Goal: Task Accomplishment & Management: Manage account settings

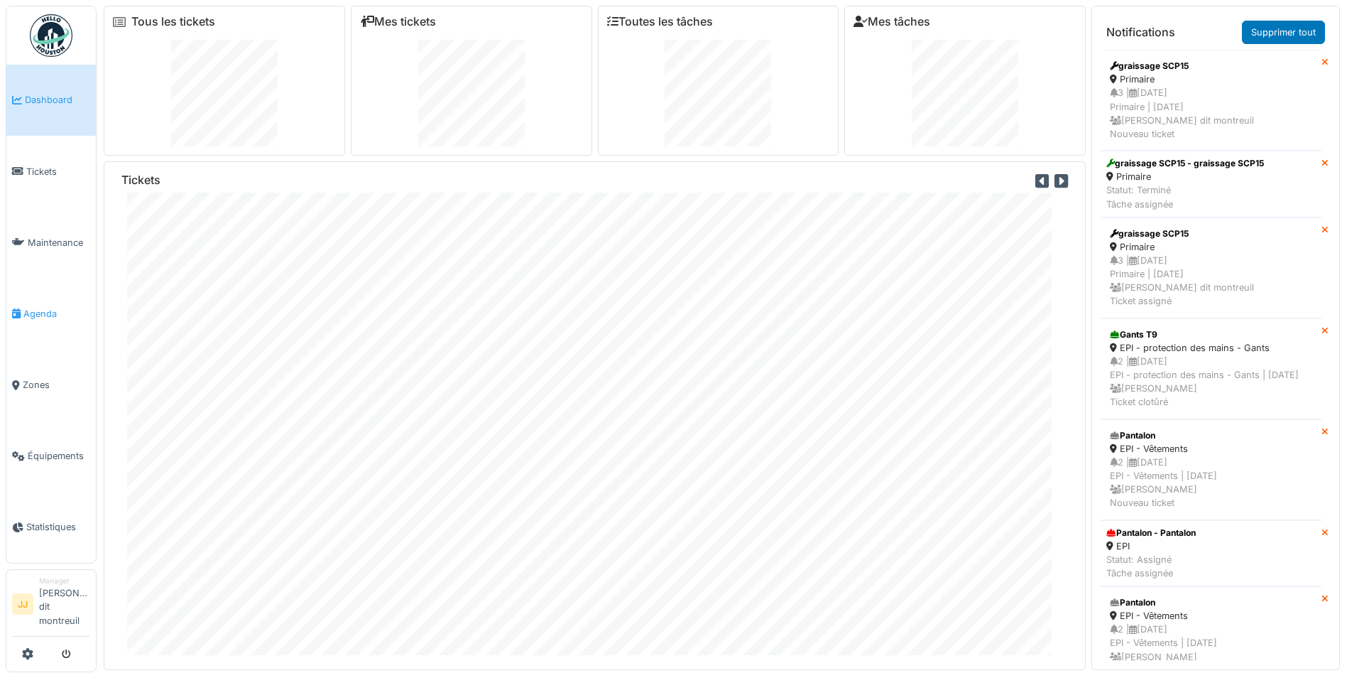
click at [63, 305] on link "Agenda" at bounding box center [50, 313] width 89 height 71
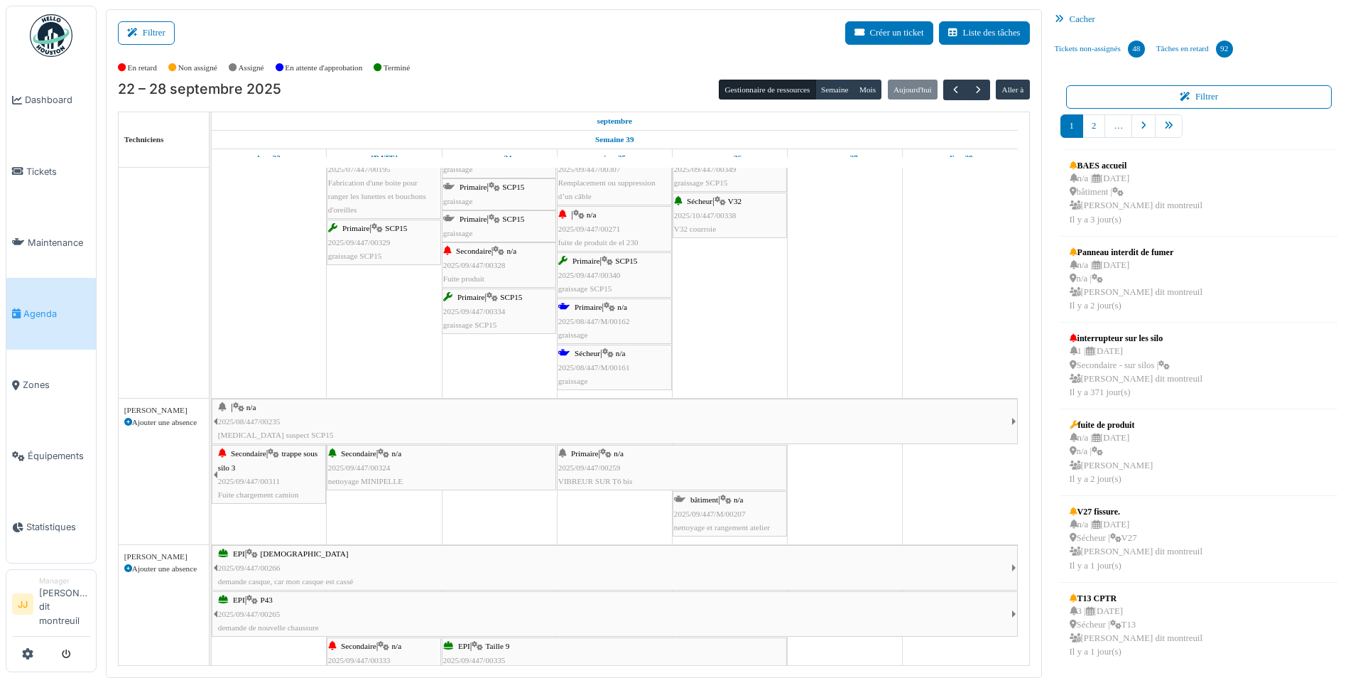
scroll to position [142, 0]
click at [692, 456] on div "Primaire | n/a 2025/09/447/00259 VIBREUR SUR T6 bis" at bounding box center [671, 463] width 227 height 41
click at [577, 452] on span "Primaire" at bounding box center [585, 449] width 28 height 9
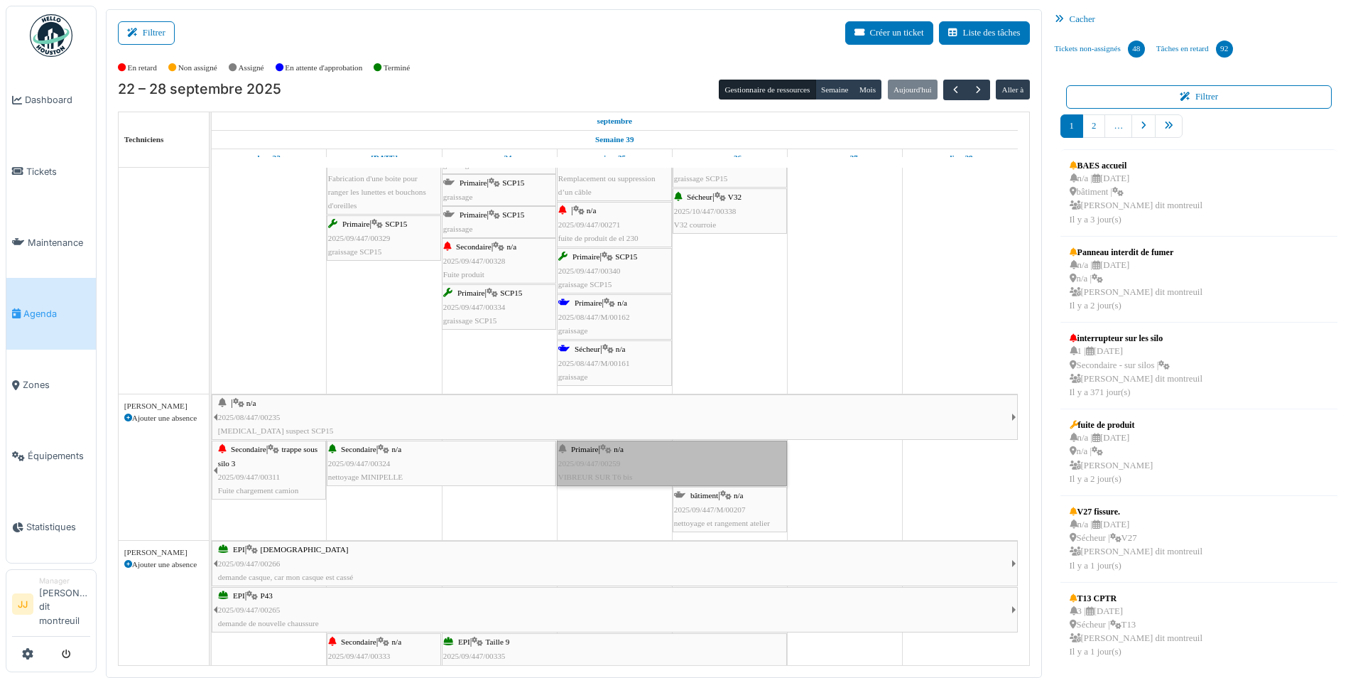
click at [577, 452] on link "Primaire | n/a 2025/09/447/00259 VIBREUR SUR T6 bis" at bounding box center [672, 462] width 230 height 45
click at [587, 452] on link "Primaire | n/a 2025/09/447/00259 VIBREUR SUR T6 bis" at bounding box center [672, 462] width 230 height 45
click at [342, 492] on td at bounding box center [384, 669] width 115 height 1286
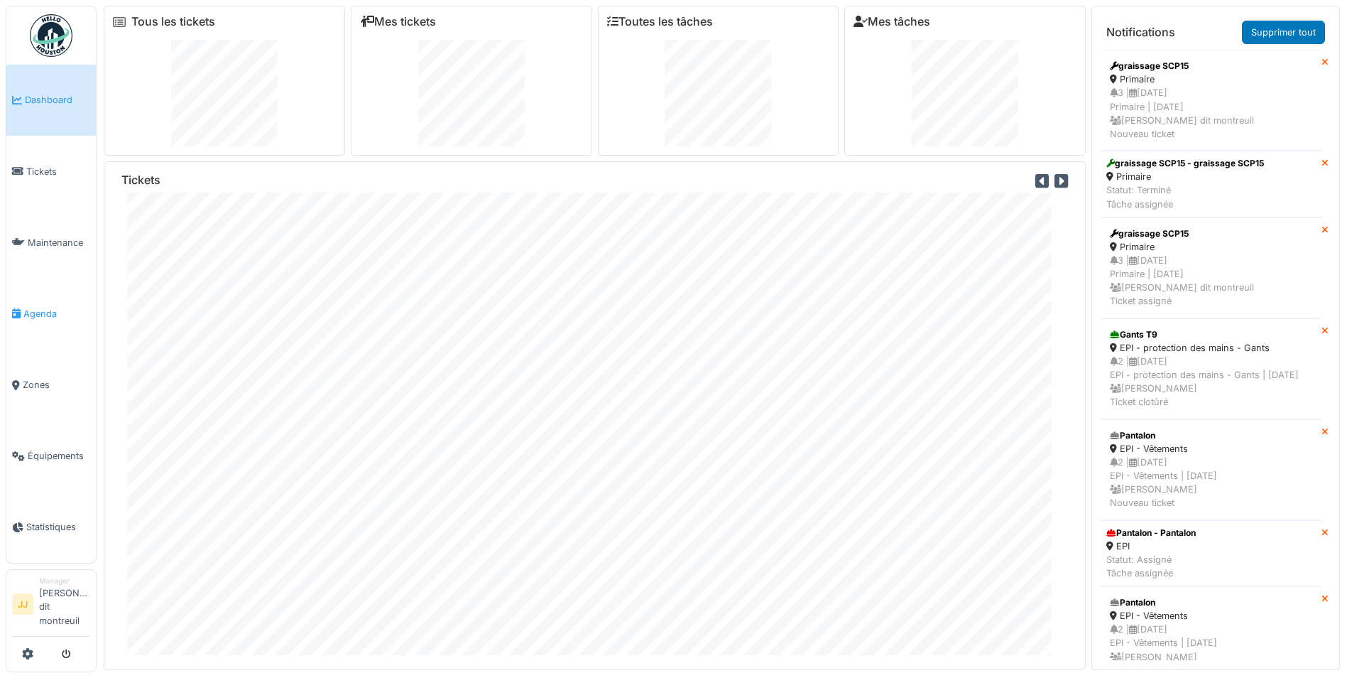
click at [47, 318] on span "Agenda" at bounding box center [56, 313] width 67 height 13
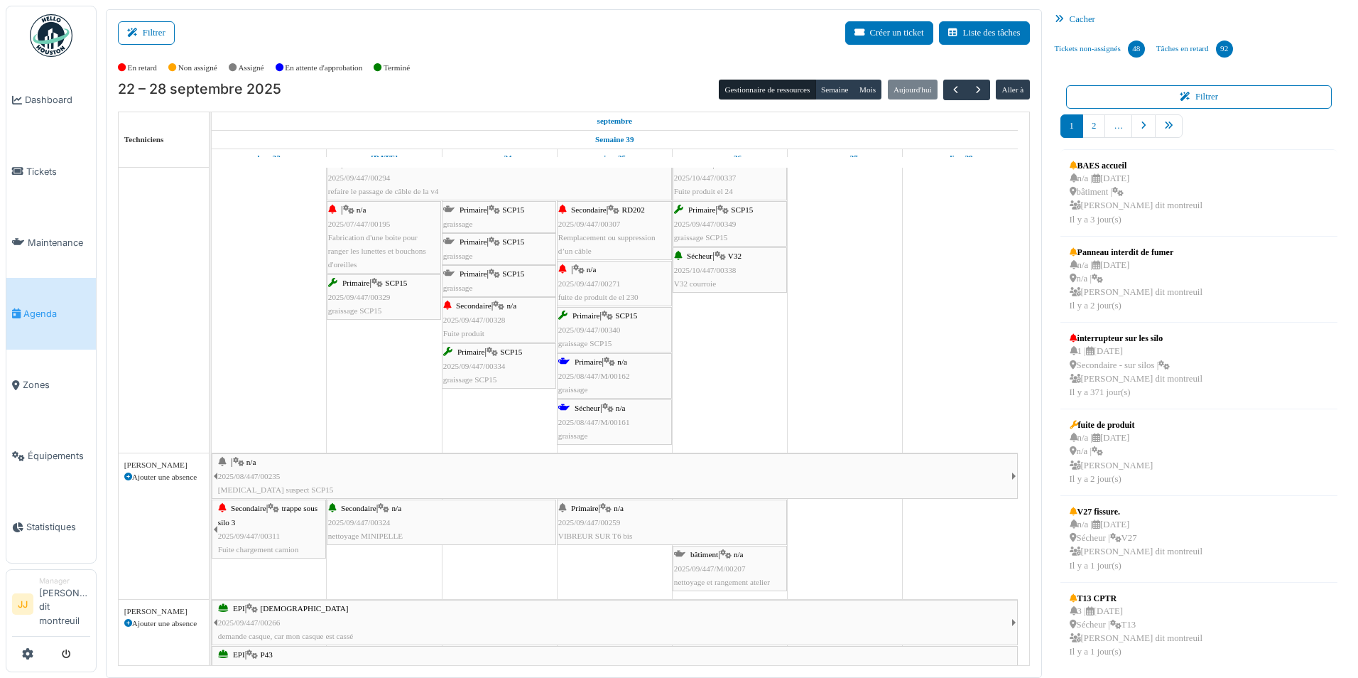
scroll to position [213, 0]
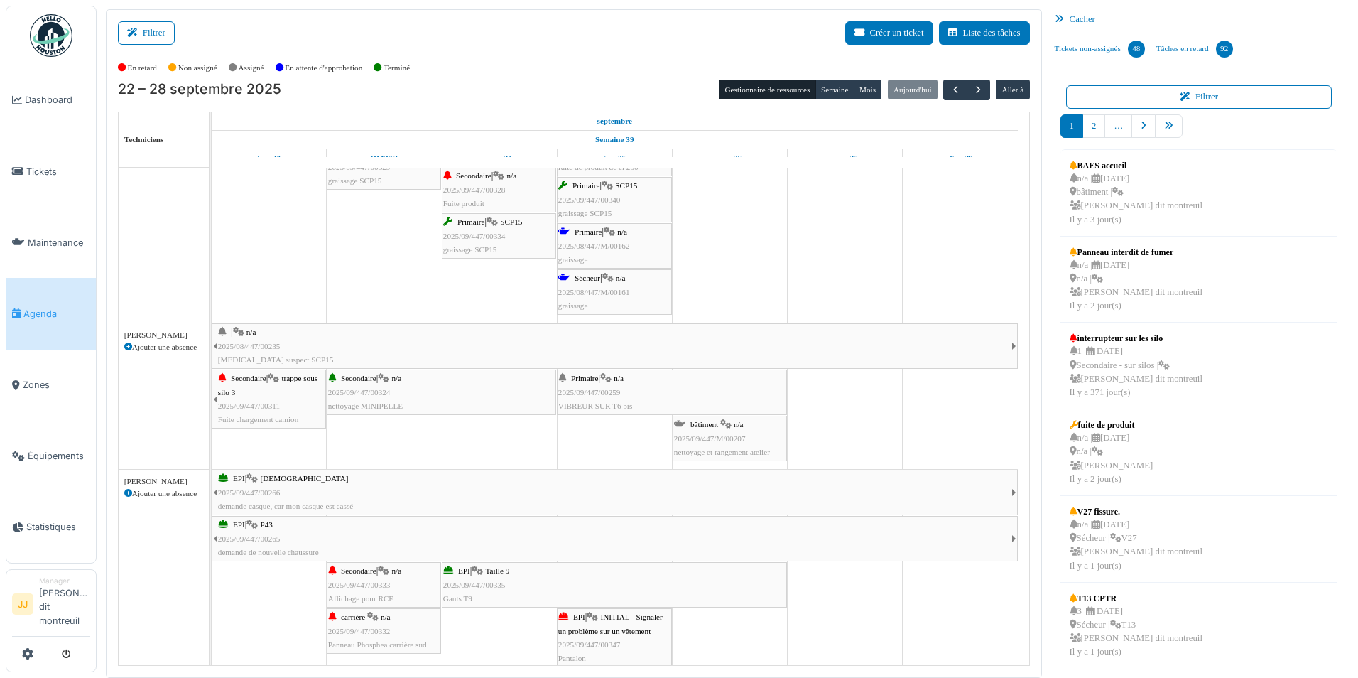
click at [566, 374] on div "Primaire | n/a 2025/09/447/00259 VIBREUR SUR T6 bis" at bounding box center [671, 391] width 227 height 41
click at [609, 381] on icon at bounding box center [605, 378] width 11 height 9
click at [599, 399] on div "Primaire | n/a 2025/09/447/00259 VIBREUR SUR T6 bis" at bounding box center [671, 391] width 227 height 41
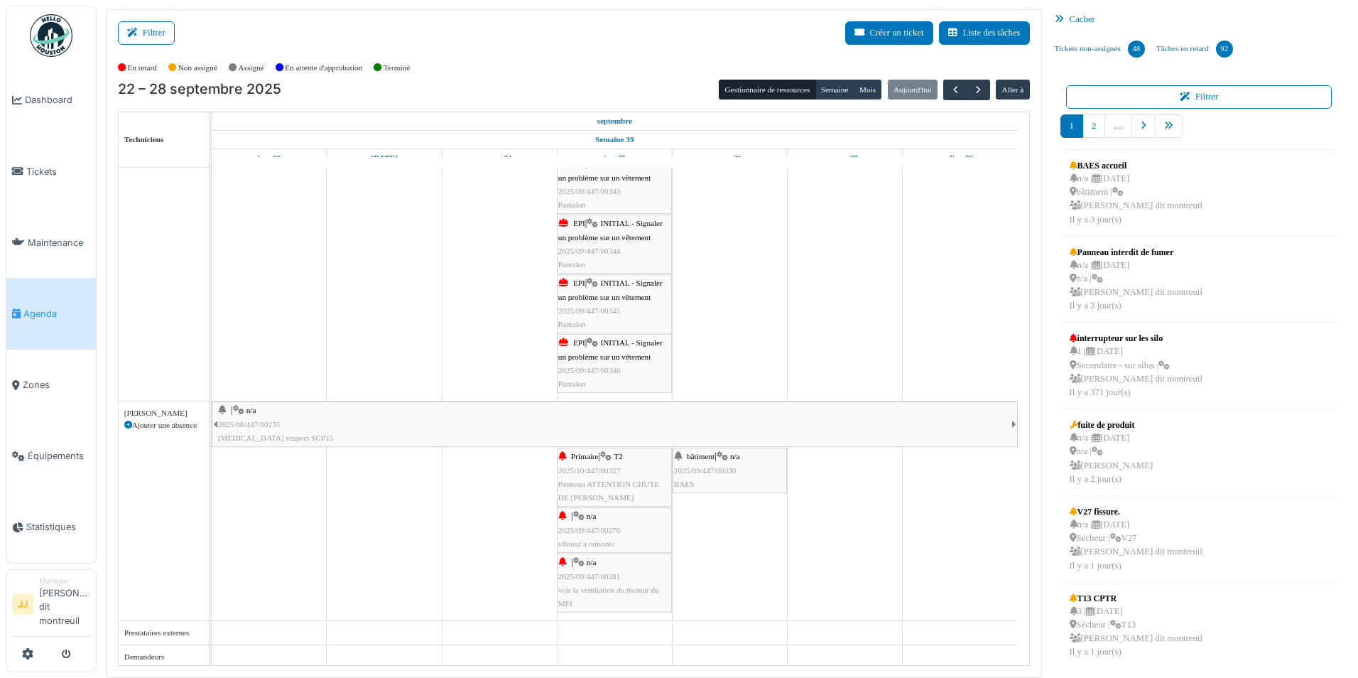
scroll to position [0, 0]
drag, startPoint x: 610, startPoint y: 536, endPoint x: 714, endPoint y: 511, distance: 106.5
click at [212, 511] on div "| n/a 2025/08/447/00235 Bruit suspect SCP15 Primaire | T2 2025/10/447/00327 Pan…" at bounding box center [212, 507] width 0 height 219
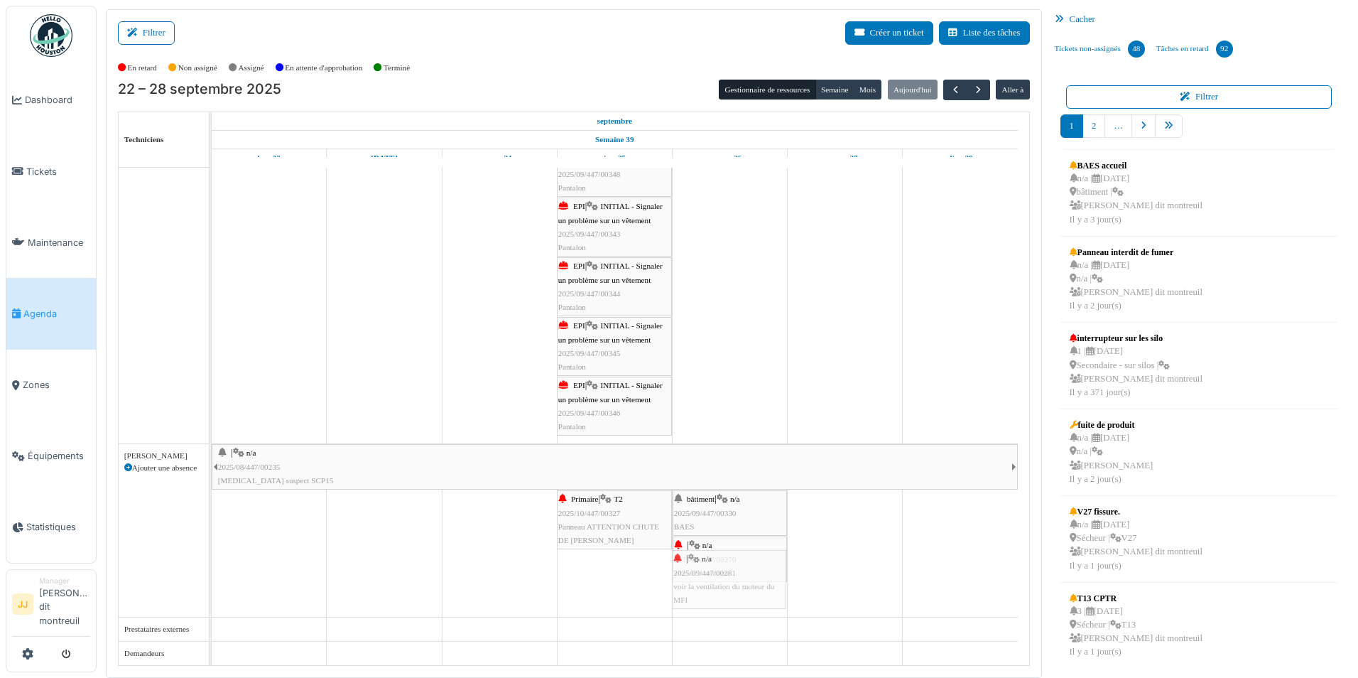
drag, startPoint x: 604, startPoint y: 576, endPoint x: 684, endPoint y: 582, distance: 80.5
click at [212, 582] on div "| n/a 2025/08/447/00235 Bruit suspect SCP15 Primaire | T2 2025/10/447/00327 Pan…" at bounding box center [212, 530] width 0 height 173
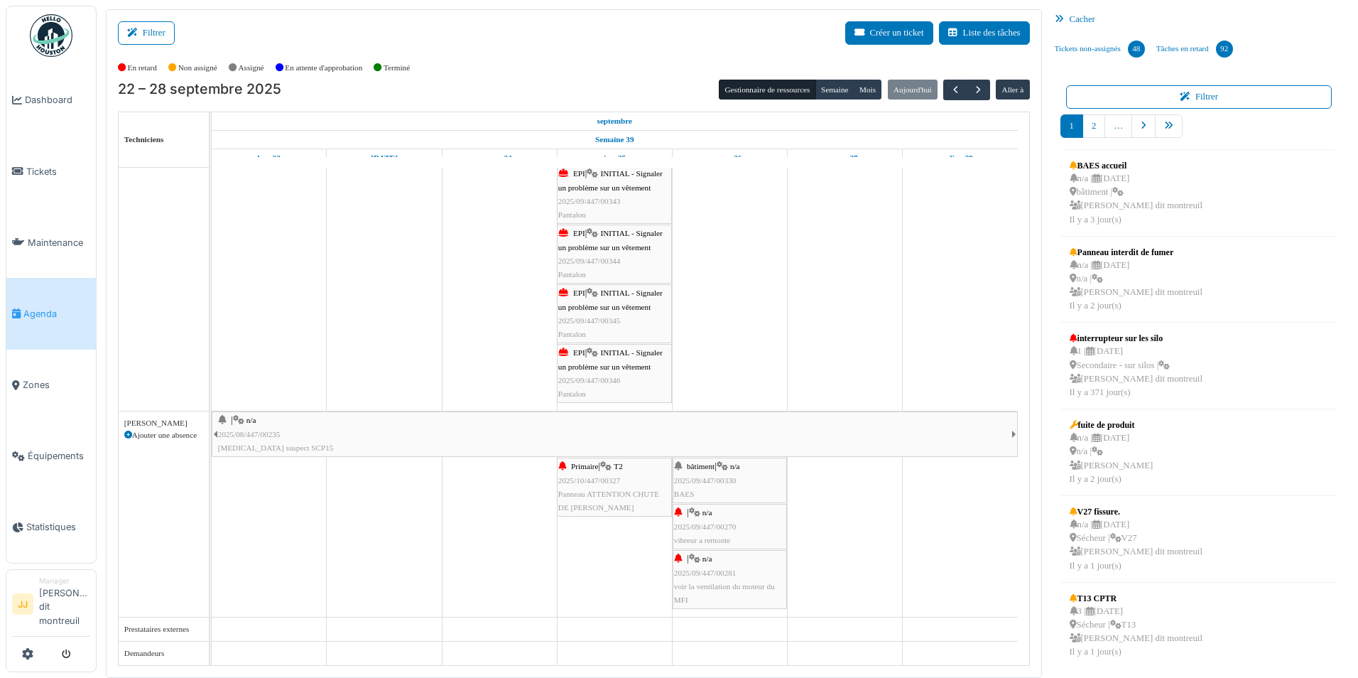
click at [694, 558] on icon at bounding box center [694, 558] width 11 height 9
click at [673, 557] on div at bounding box center [674, 579] width 6 height 58
click at [677, 557] on icon at bounding box center [678, 558] width 8 height 9
click at [721, 563] on div "| n/a 2025/09/447/00281 voir la ventilation du moteur du MFI" at bounding box center [730, 579] width 112 height 55
click at [711, 580] on div "| n/a 2025/09/447/00281 voir la ventilation du moteur du MFI" at bounding box center [730, 579] width 112 height 55
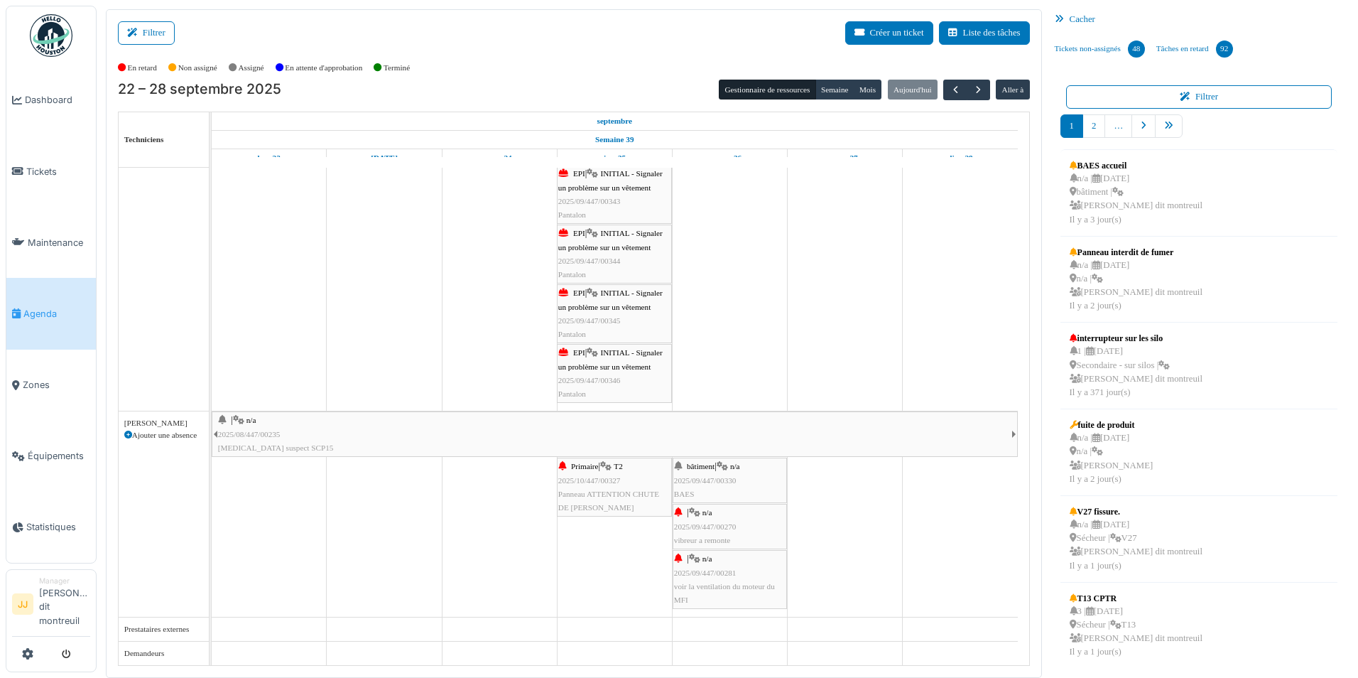
click at [706, 596] on div "| n/a 2025/09/447/00281 voir la ventilation du moteur du MFI" at bounding box center [730, 579] width 112 height 55
click at [681, 597] on span "voir la ventilation du moteur du MFI" at bounding box center [724, 593] width 101 height 22
drag, startPoint x: 698, startPoint y: 579, endPoint x: 688, endPoint y: 582, distance: 10.3
click at [688, 582] on link "| n/a 2025/09/447/00281 voir la ventilation du moteur du MFI" at bounding box center [730, 579] width 114 height 59
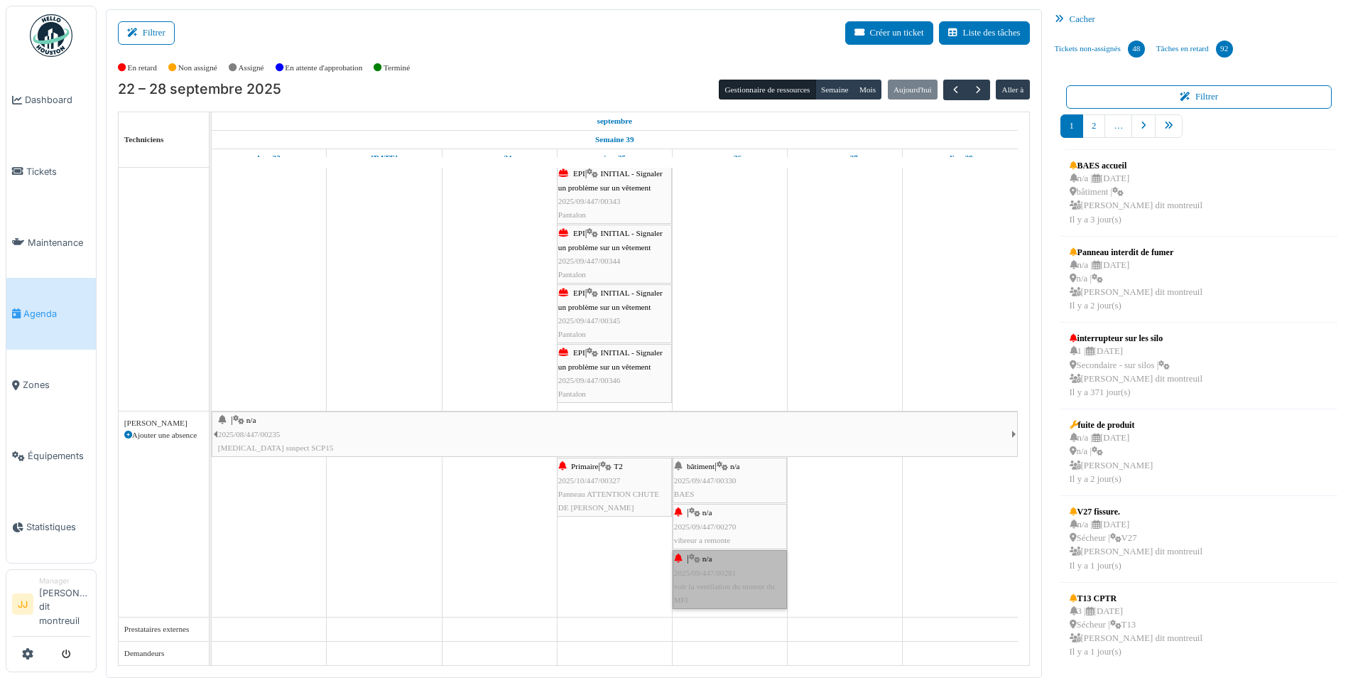
click at [688, 582] on link "| n/a 2025/09/447/00281 voir la ventilation du moteur du MFI" at bounding box center [730, 579] width 114 height 59
click at [545, 536] on td at bounding box center [499, 28] width 115 height 1273
click at [464, 570] on td at bounding box center [499, 28] width 115 height 1273
click at [275, 376] on td at bounding box center [269, 28] width 115 height 1273
click at [271, 455] on link "| n/a 2025/08/447/00235 Bruit suspect SCP15" at bounding box center [615, 433] width 806 height 45
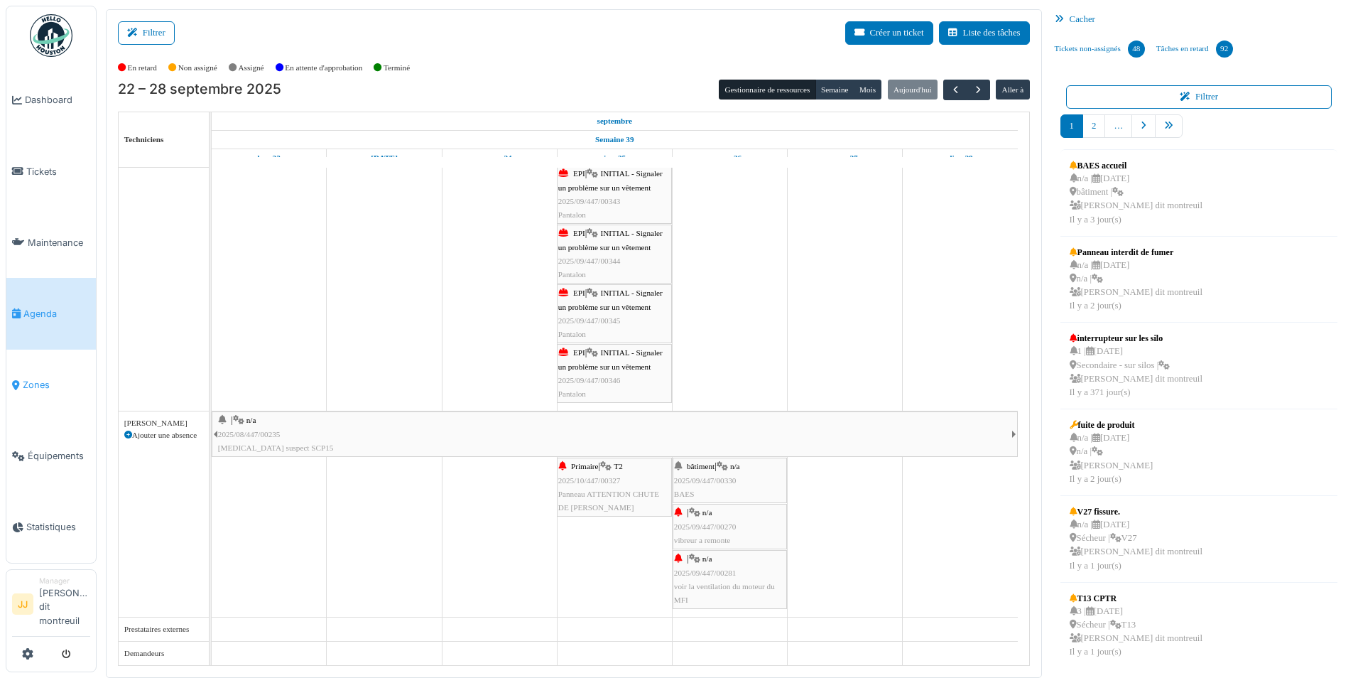
click at [45, 382] on span "Zones" at bounding box center [56, 384] width 67 height 13
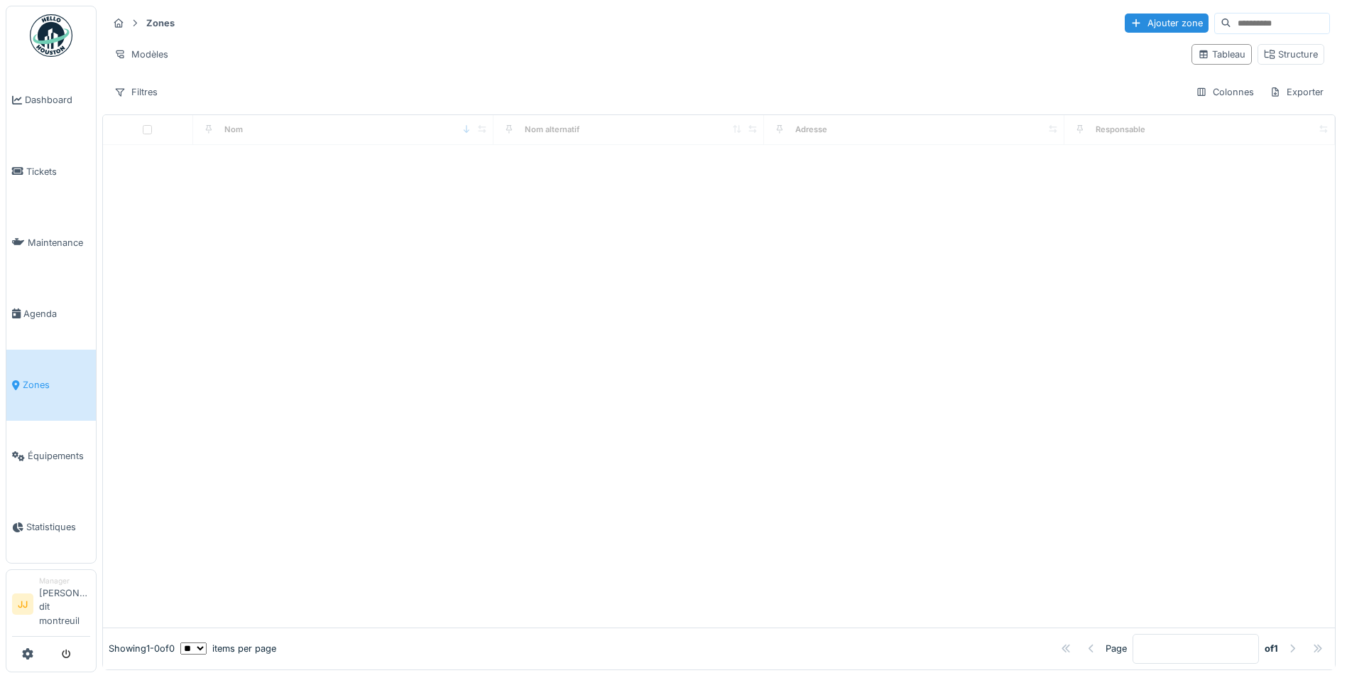
click at [27, 315] on span "Agenda" at bounding box center [56, 313] width 67 height 13
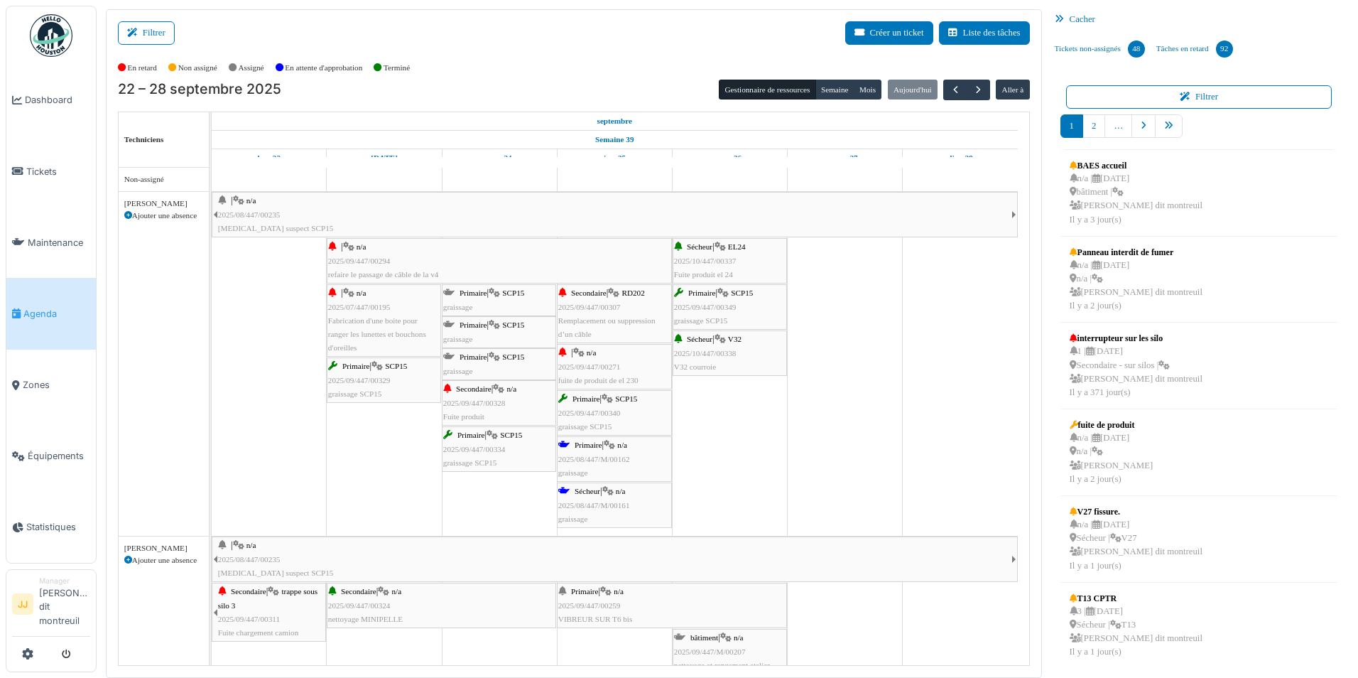
scroll to position [142, 0]
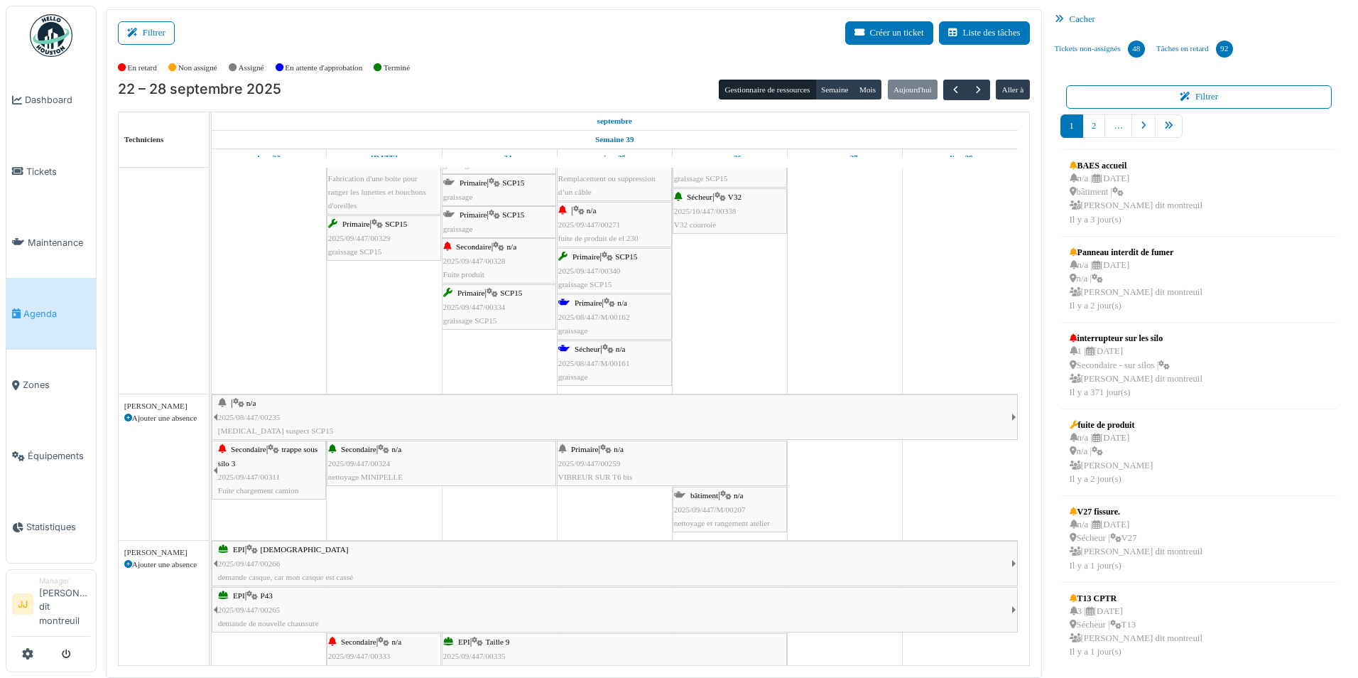
click at [700, 497] on span "bâtiment" at bounding box center [704, 495] width 28 height 9
click at [598, 450] on span "Primaire" at bounding box center [585, 449] width 28 height 9
click at [612, 448] on icon at bounding box center [605, 449] width 11 height 9
click at [624, 450] on span "n/a" at bounding box center [619, 449] width 10 height 9
drag, startPoint x: 577, startPoint y: 461, endPoint x: 945, endPoint y: 482, distance: 368.5
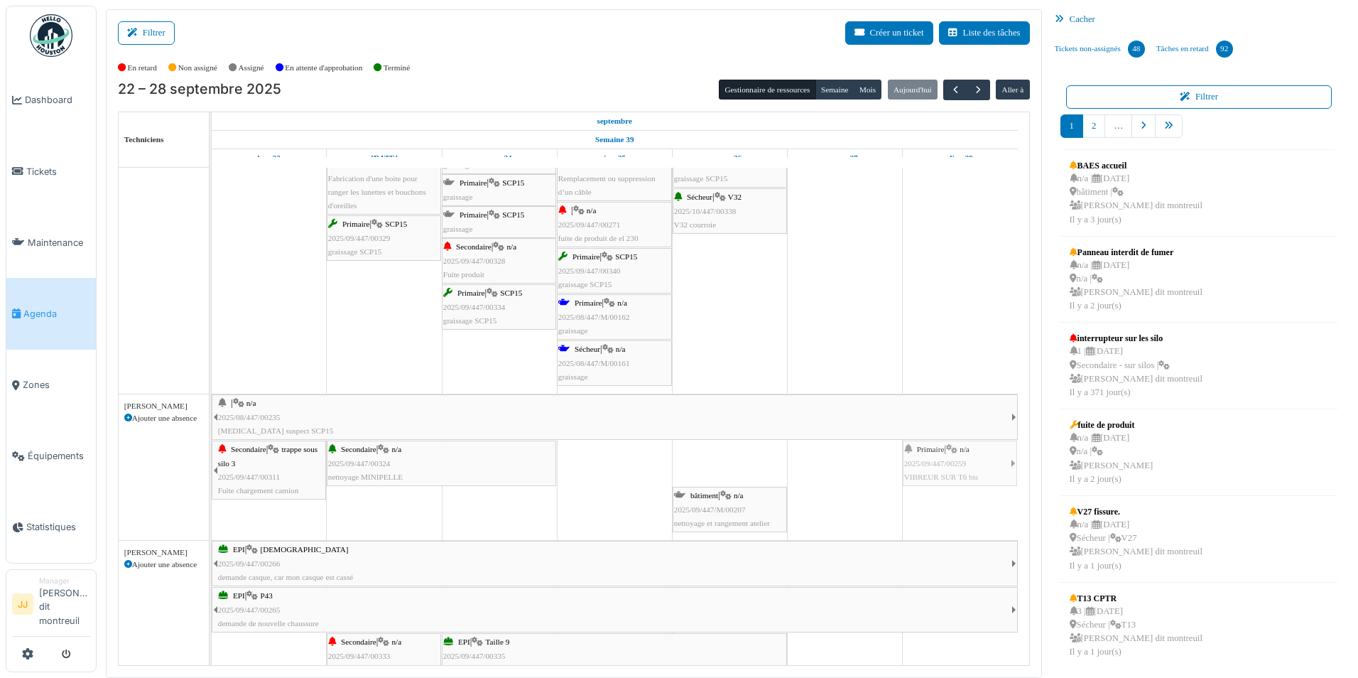
click at [212, 482] on div "| n/a 2025/08/447/00235 Bruit suspect SCP15 Secondaire | trappe sous silo 3 202…" at bounding box center [212, 467] width 0 height 146
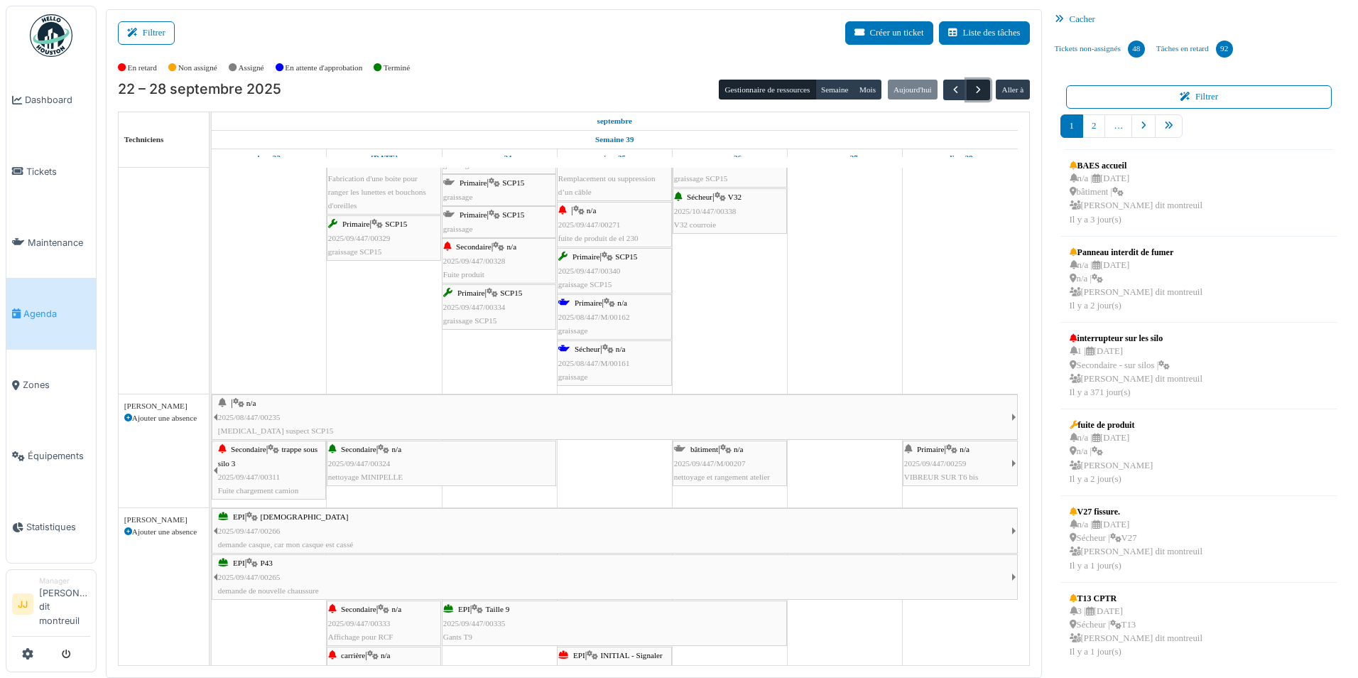
click at [974, 93] on span "button" at bounding box center [978, 90] width 12 height 12
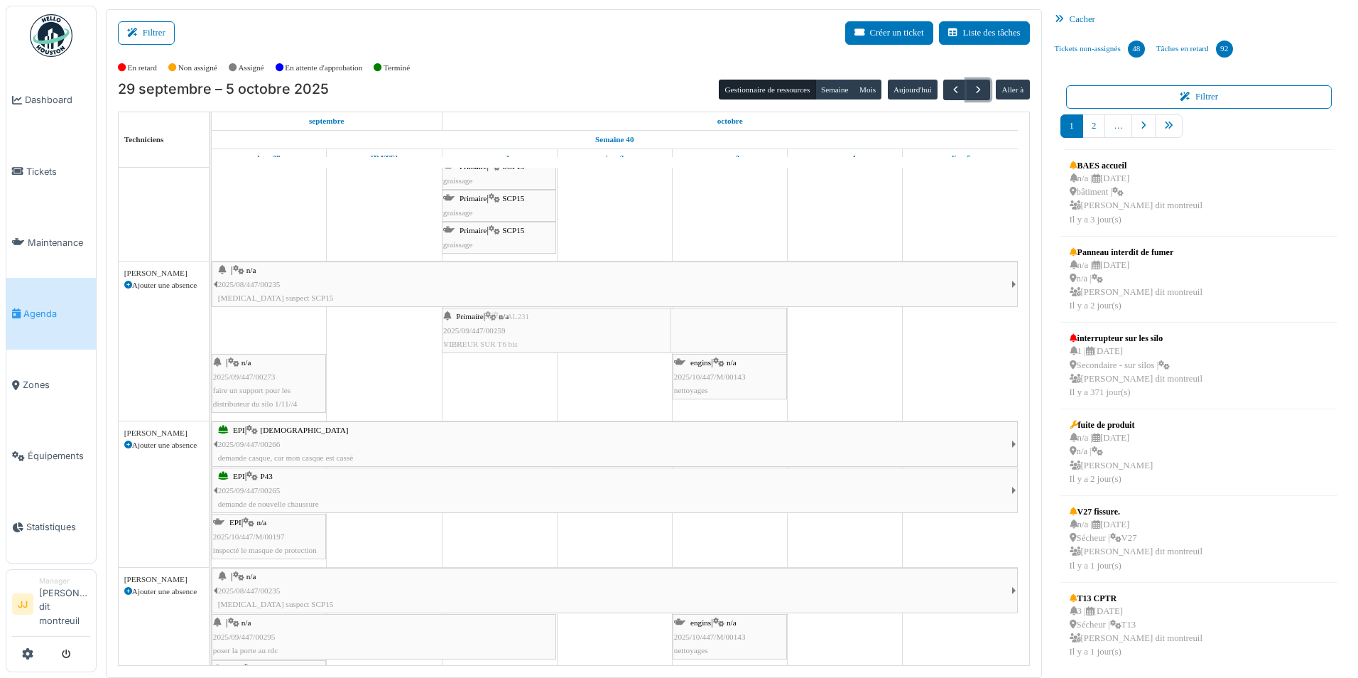
drag, startPoint x: 282, startPoint y: 327, endPoint x: 598, endPoint y: 414, distance: 327.9
click at [598, 414] on div "Primaire | CR12 graissage magasin nettoyage et rangement atelier | n/a 2025/08/…" at bounding box center [621, 394] width 818 height 736
click at [598, 423] on div "EPI | Casque 2025/09/447/00266 demande casque, car mon casque est cassé" at bounding box center [614, 443] width 793 height 41
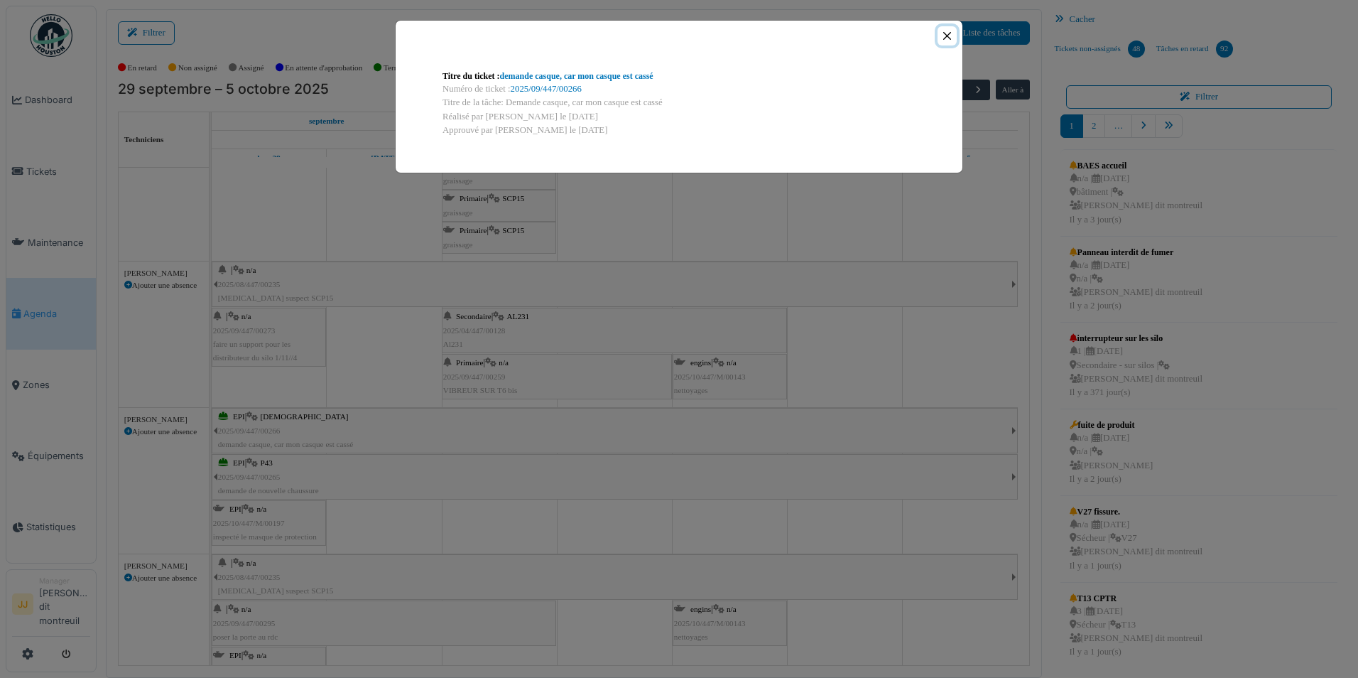
click at [953, 33] on button "Close" at bounding box center [947, 35] width 19 height 19
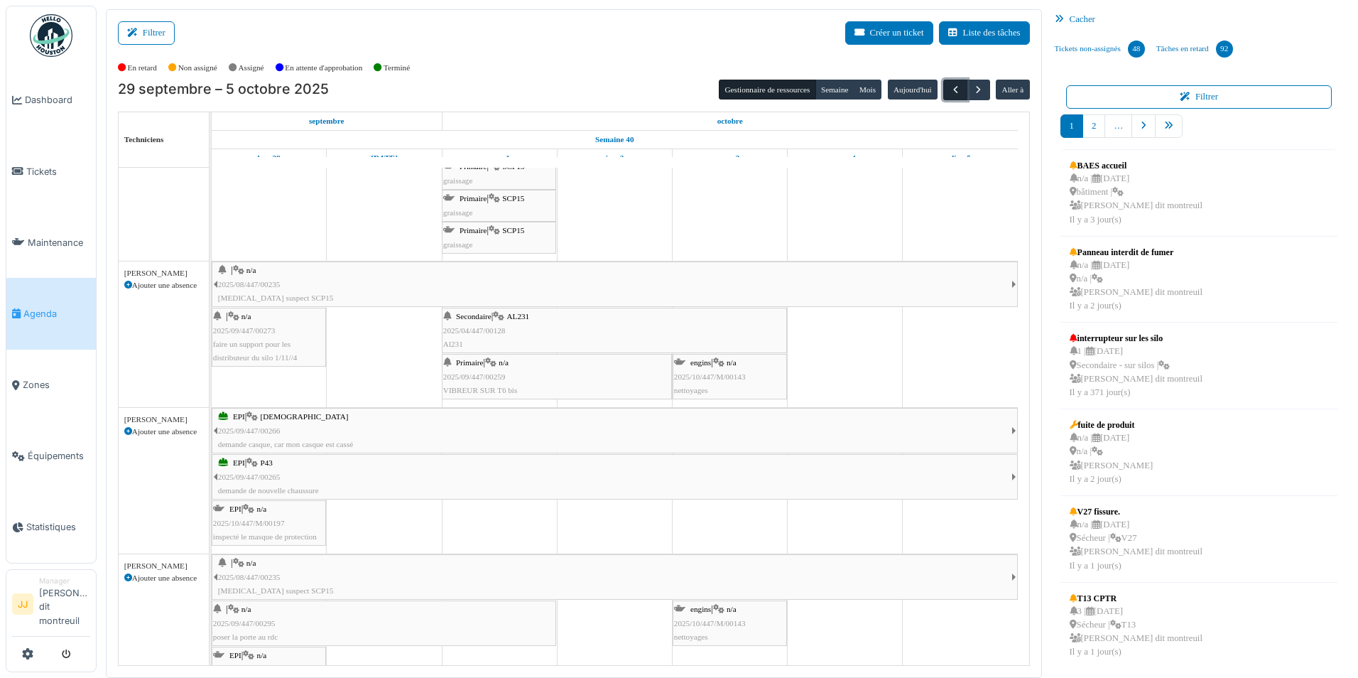
click at [956, 92] on span "button" at bounding box center [956, 90] width 12 height 12
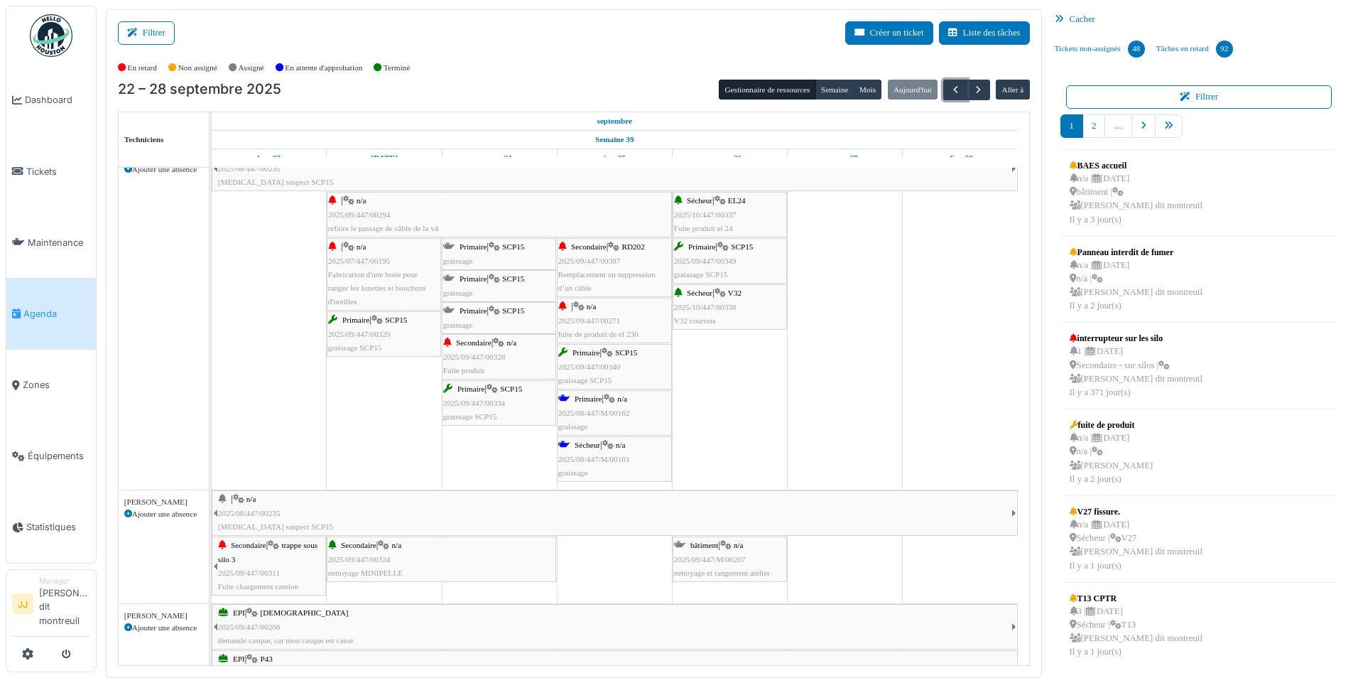
scroll to position [71, 0]
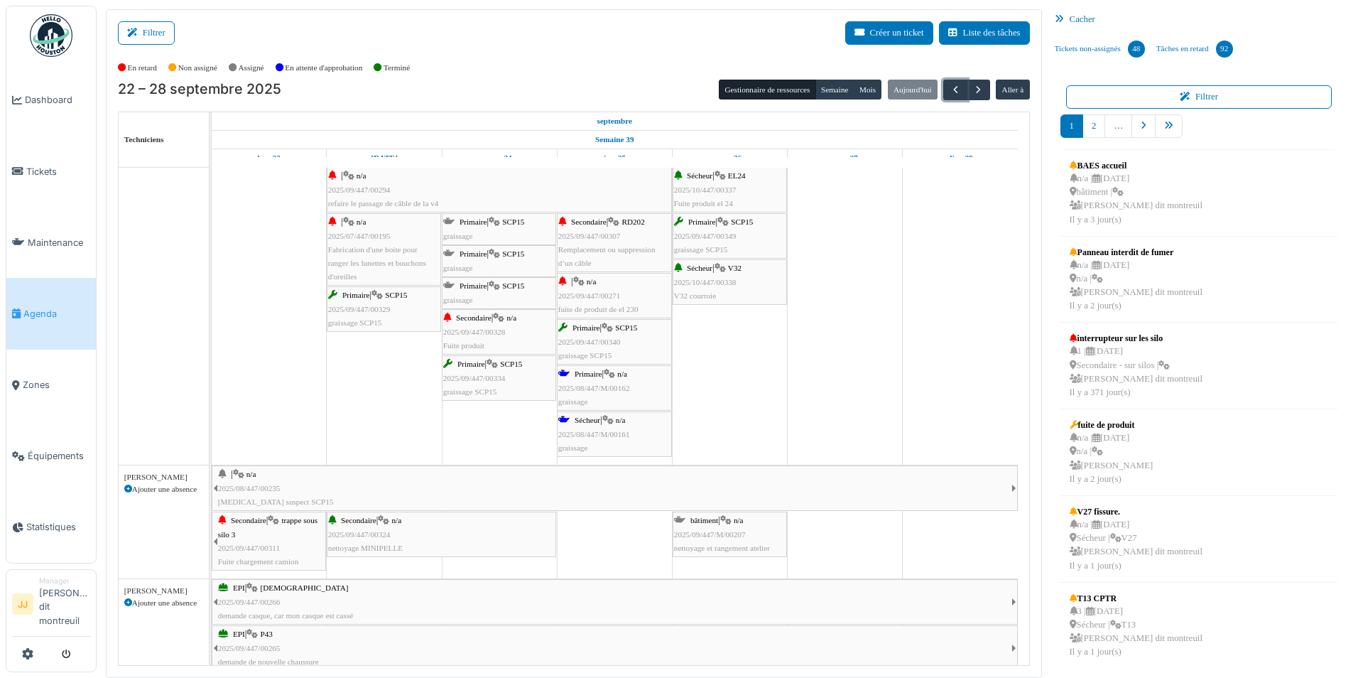
click at [604, 368] on div "Primaire | n/a 2025/08/447/M/00162 graissage" at bounding box center [614, 387] width 112 height 41
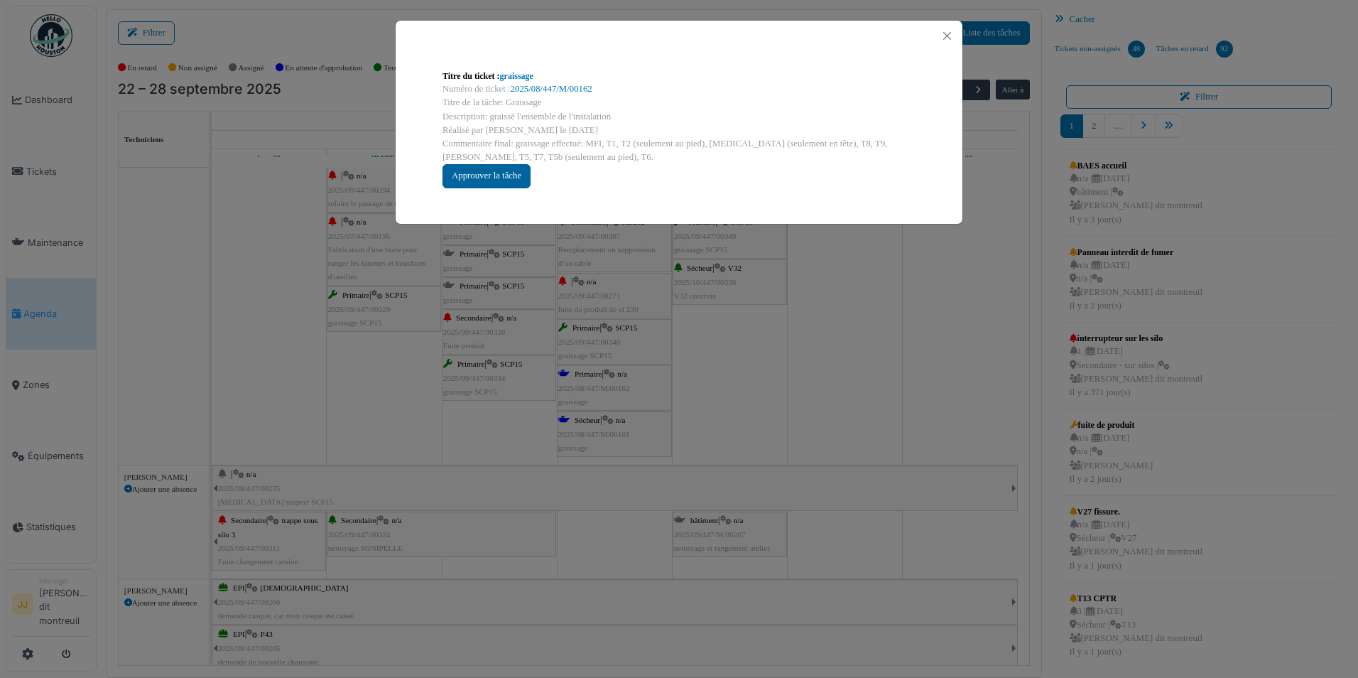
click at [501, 183] on div "Approuver la tâche" at bounding box center [487, 175] width 88 height 23
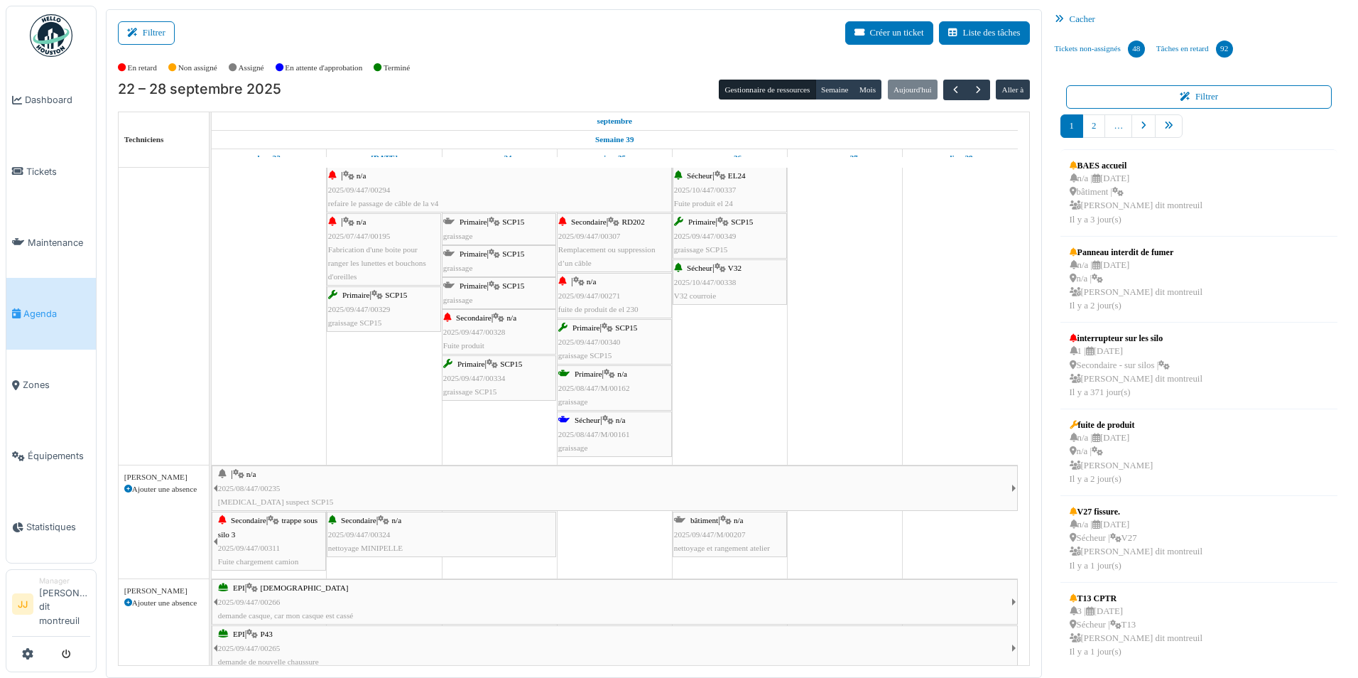
click at [582, 423] on span "Sécheur" at bounding box center [588, 420] width 26 height 9
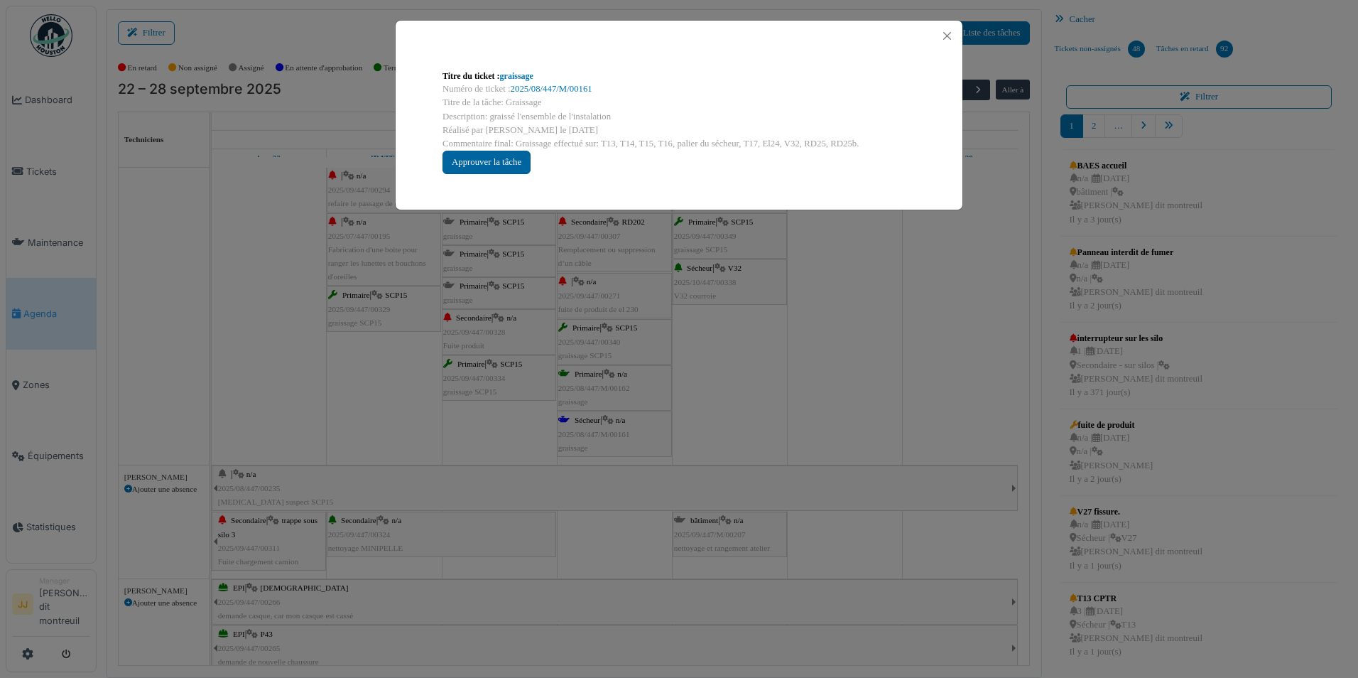
click at [526, 170] on div "Approuver la tâche" at bounding box center [487, 162] width 88 height 23
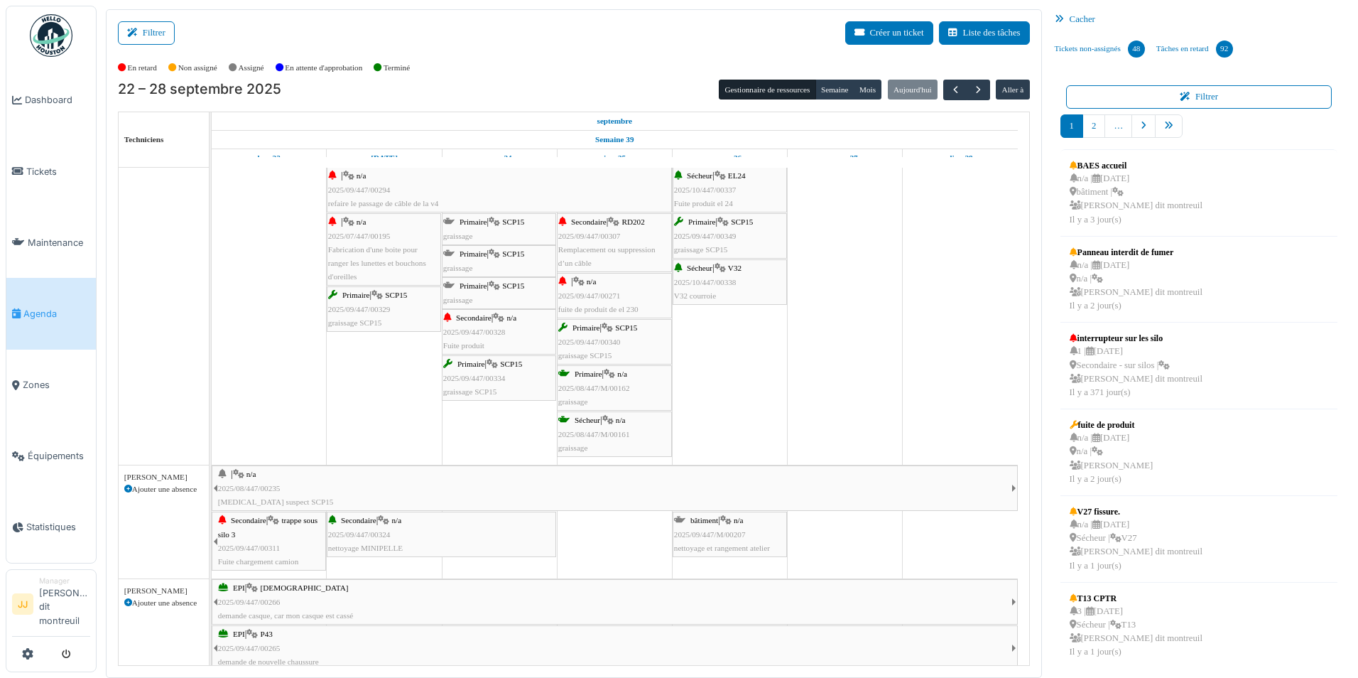
click at [600, 419] on span "Sécheur" at bounding box center [588, 420] width 26 height 9
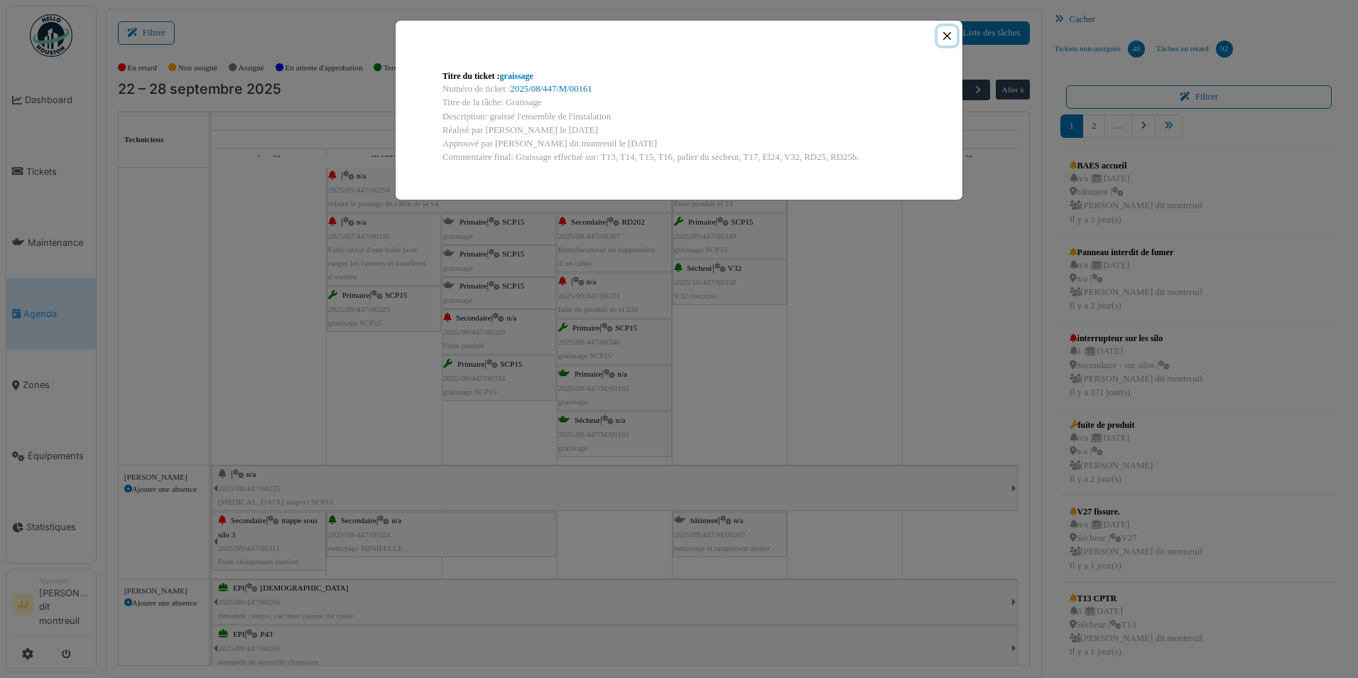
click at [954, 33] on button "Close" at bounding box center [947, 35] width 19 height 19
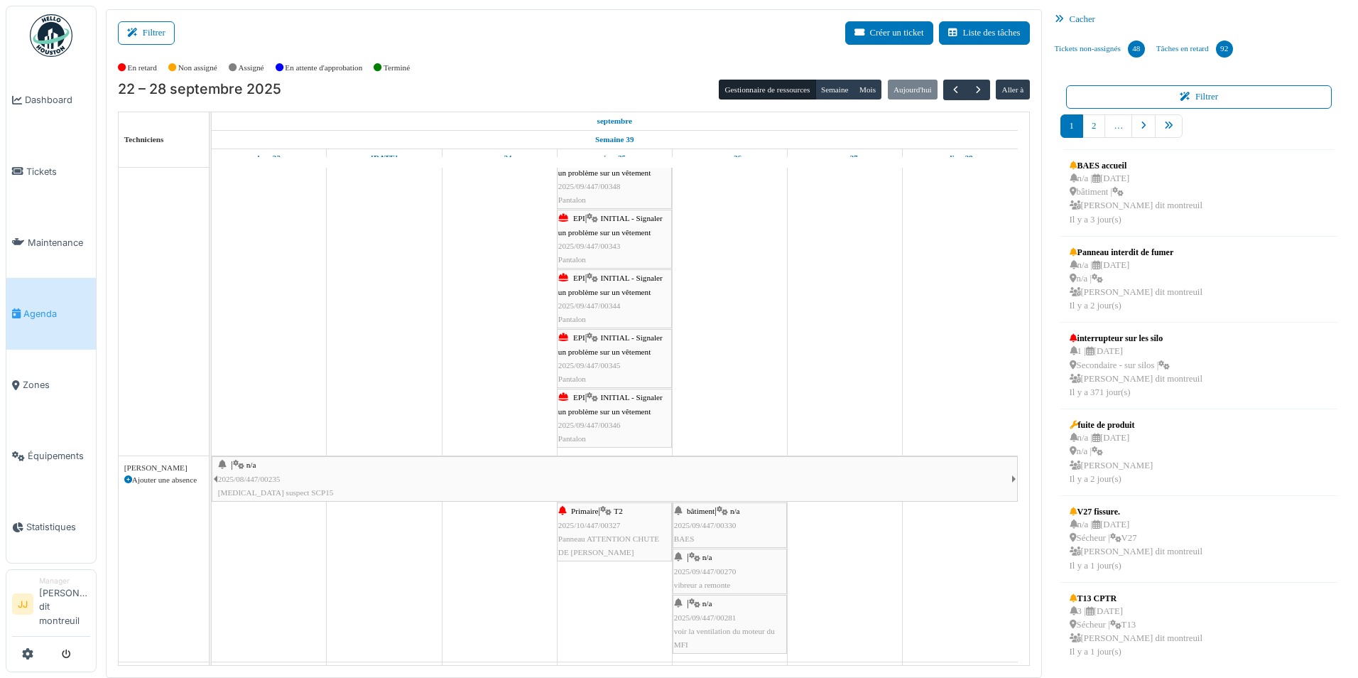
scroll to position [743, 0]
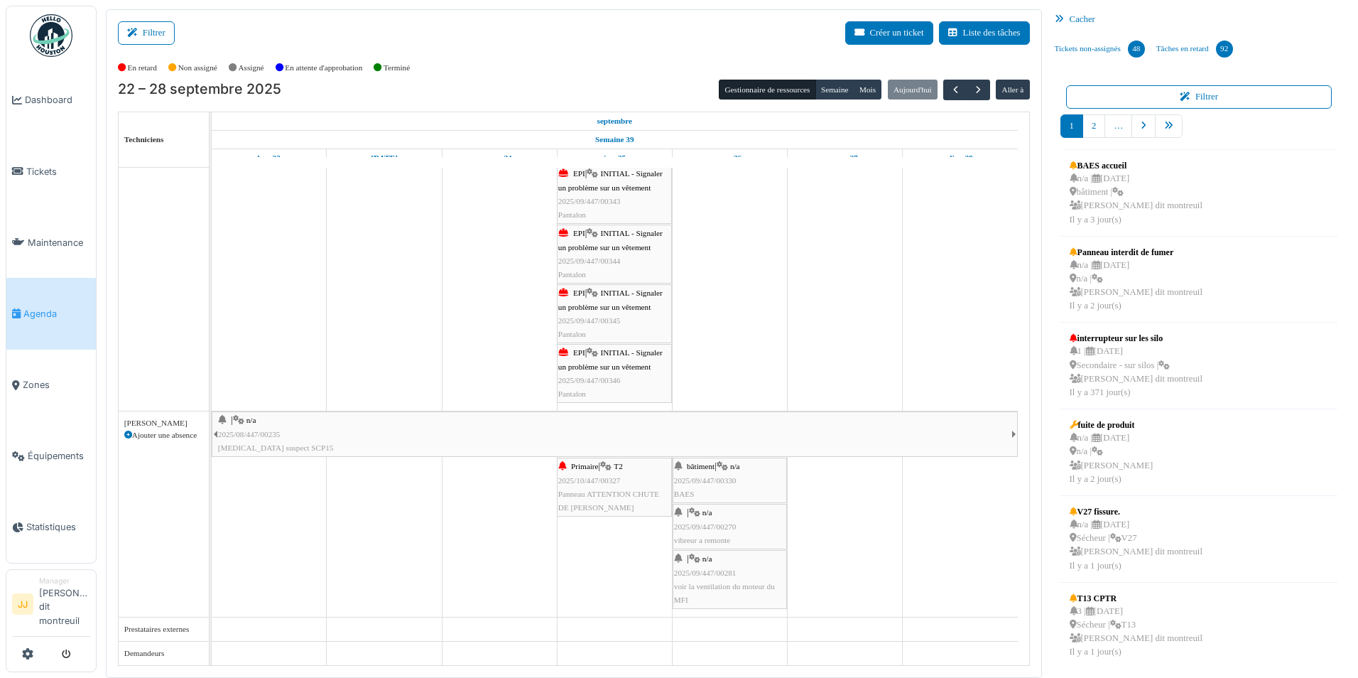
click at [722, 576] on span "2025/09/447/00281" at bounding box center [705, 572] width 63 height 9
click at [705, 560] on span "n/a" at bounding box center [707, 558] width 10 height 9
click at [679, 560] on icon at bounding box center [678, 558] width 8 height 9
drag, startPoint x: 678, startPoint y: 575, endPoint x: 599, endPoint y: 580, distance: 79.0
click at [599, 580] on td at bounding box center [614, 45] width 115 height 1240
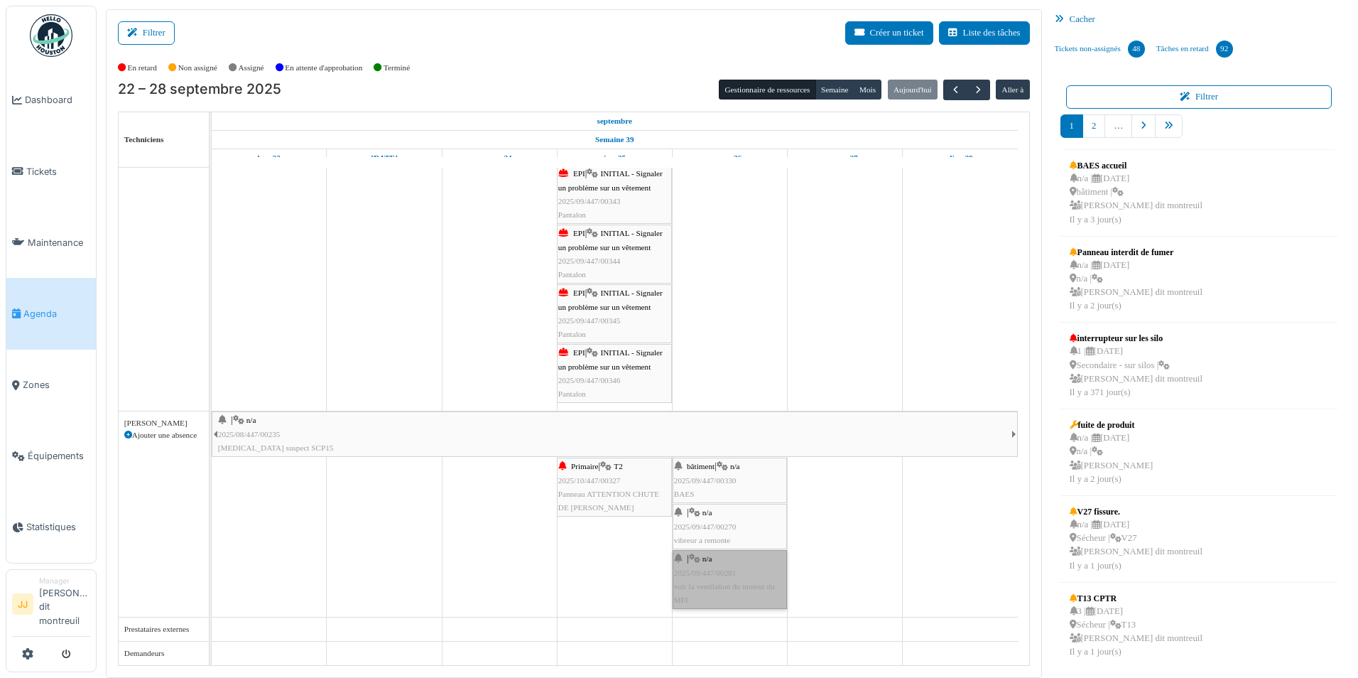
click at [766, 480] on div "bâtiment | n/a 2025/09/447/00330 BAES" at bounding box center [730, 480] width 112 height 41
click at [586, 489] on span "Panneau ATTENTION CHUTE DE PIERRE" at bounding box center [608, 500] width 101 height 22
click at [633, 369] on span "INITIAL - Signaler un problème sur un vêtement" at bounding box center [610, 359] width 104 height 22
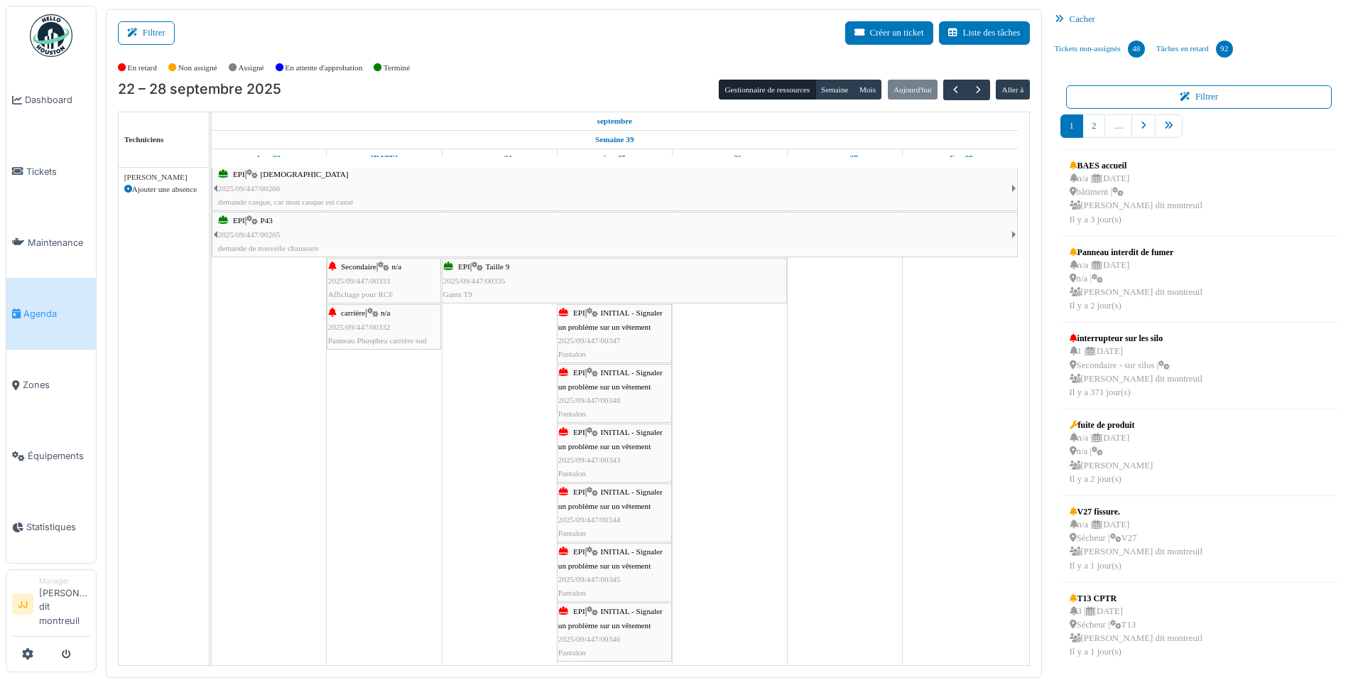
scroll to position [459, 0]
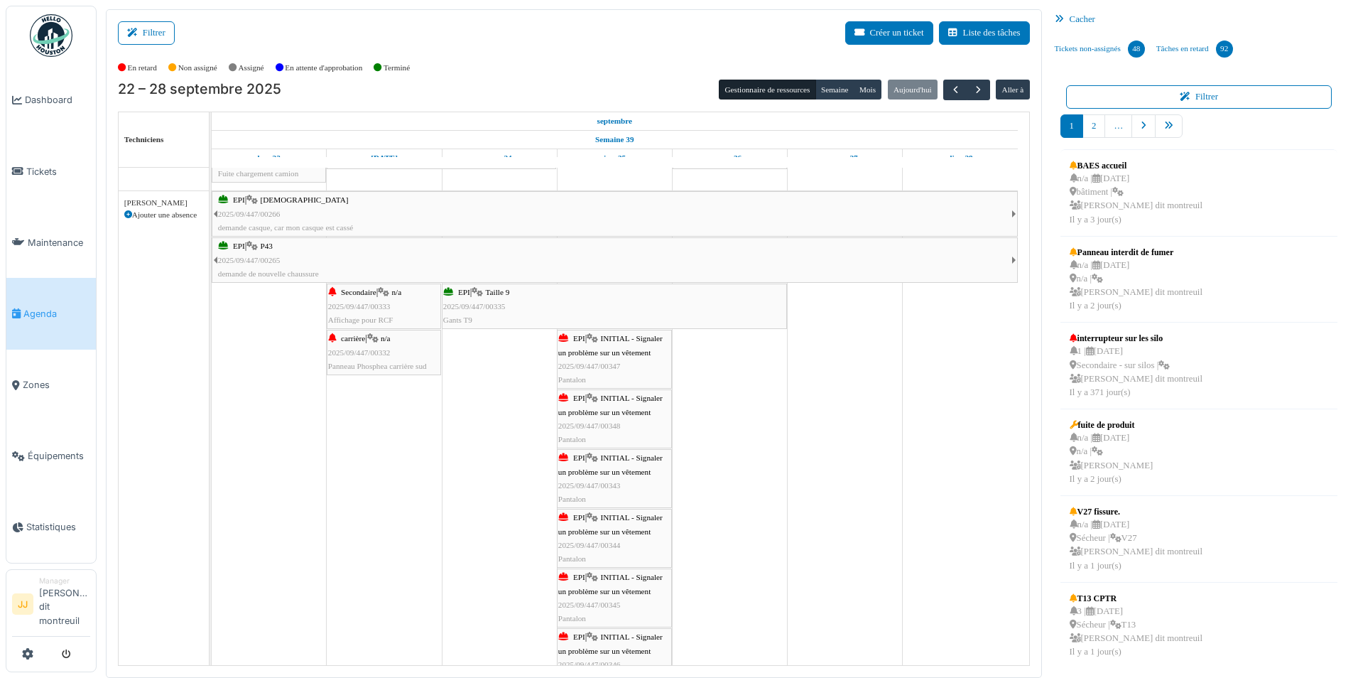
click at [452, 304] on span "2025/09/447/00335" at bounding box center [474, 306] width 63 height 9
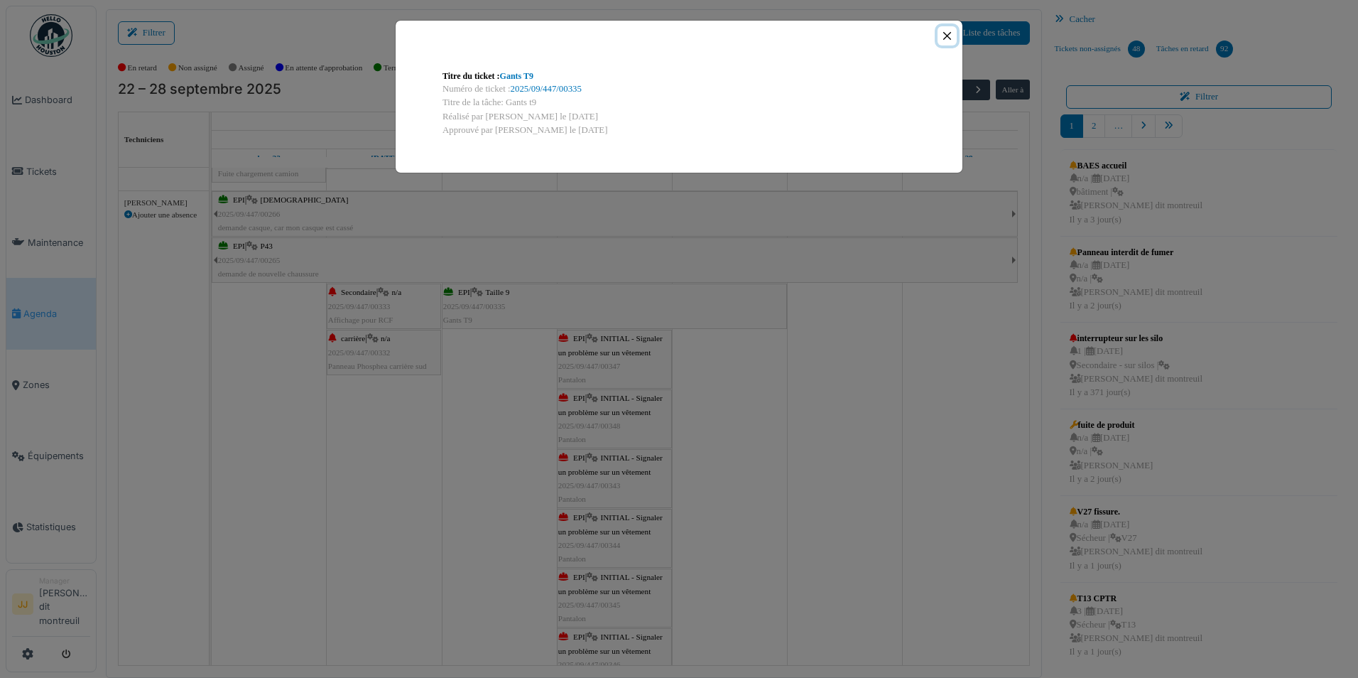
click at [951, 42] on button "Close" at bounding box center [947, 35] width 19 height 19
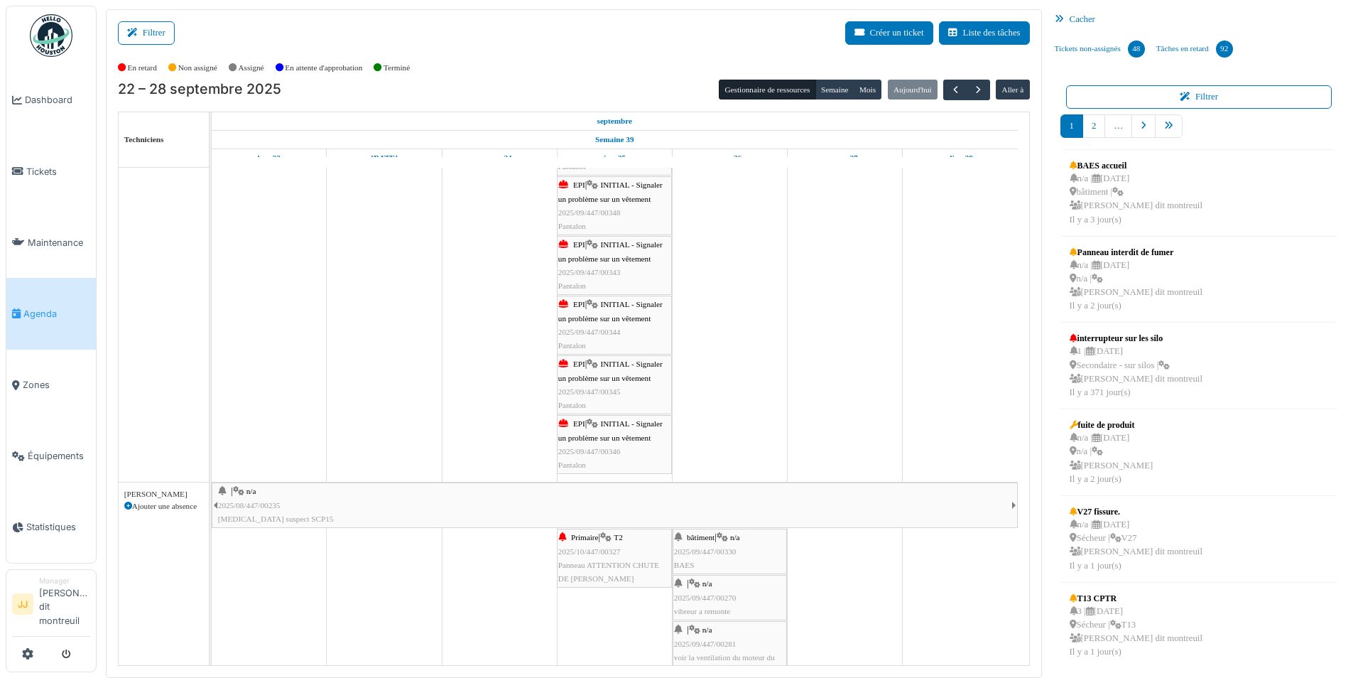
scroll to position [0, 0]
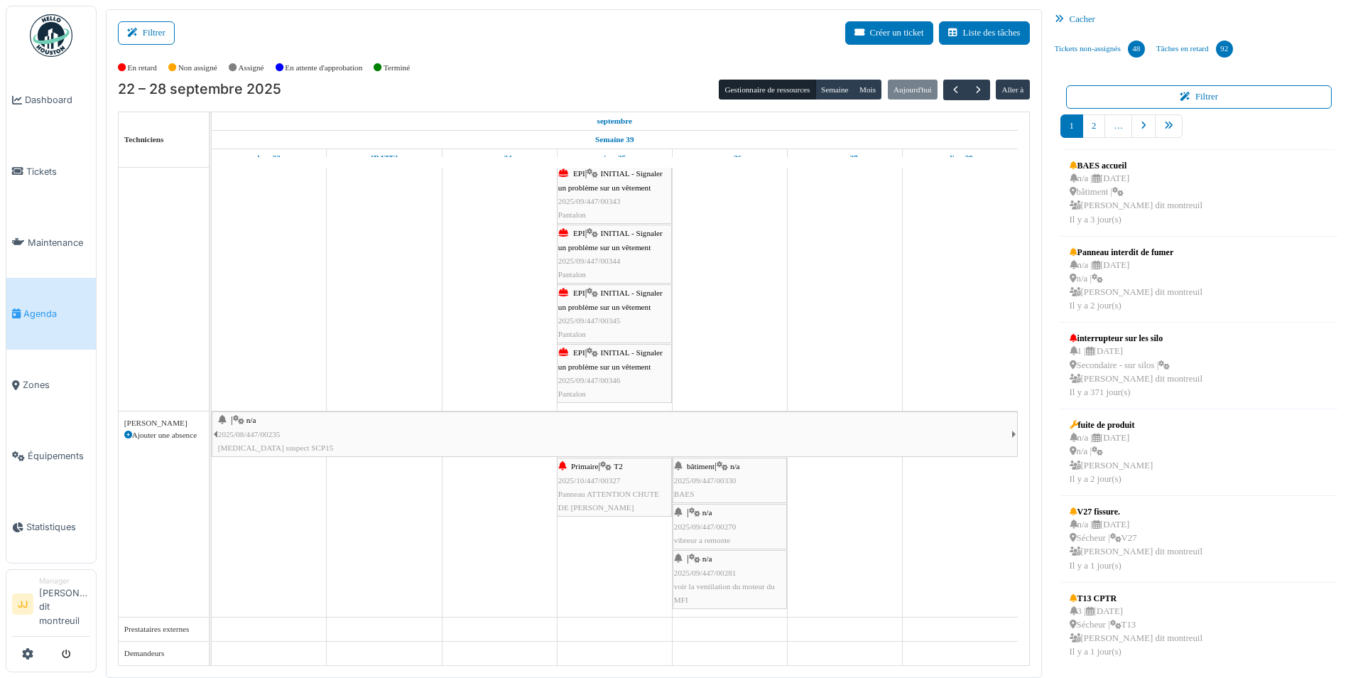
click at [693, 576] on span "2025/09/447/00281" at bounding box center [705, 572] width 63 height 9
click at [691, 576] on span "2025/09/447/00281" at bounding box center [705, 572] width 63 height 9
click at [685, 588] on span "voir la ventilation du moteur du MFI" at bounding box center [724, 593] width 101 height 22
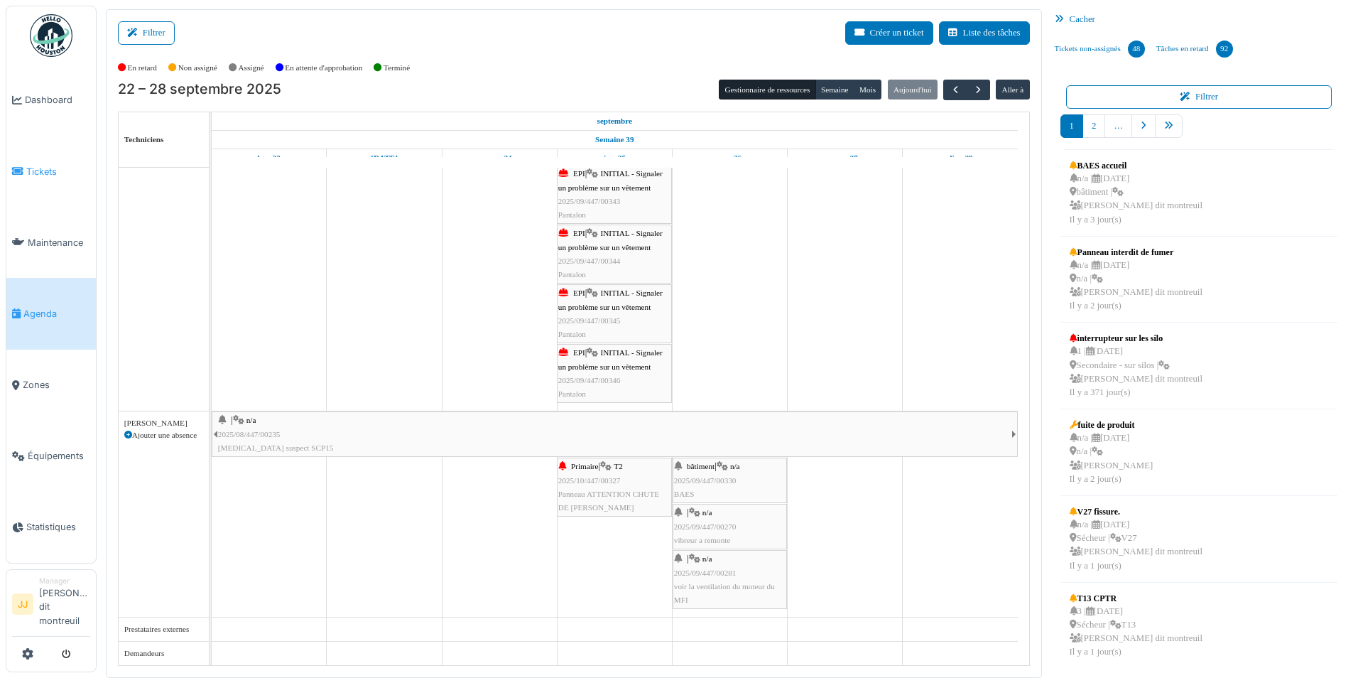
click at [55, 169] on span "Tickets" at bounding box center [58, 171] width 64 height 13
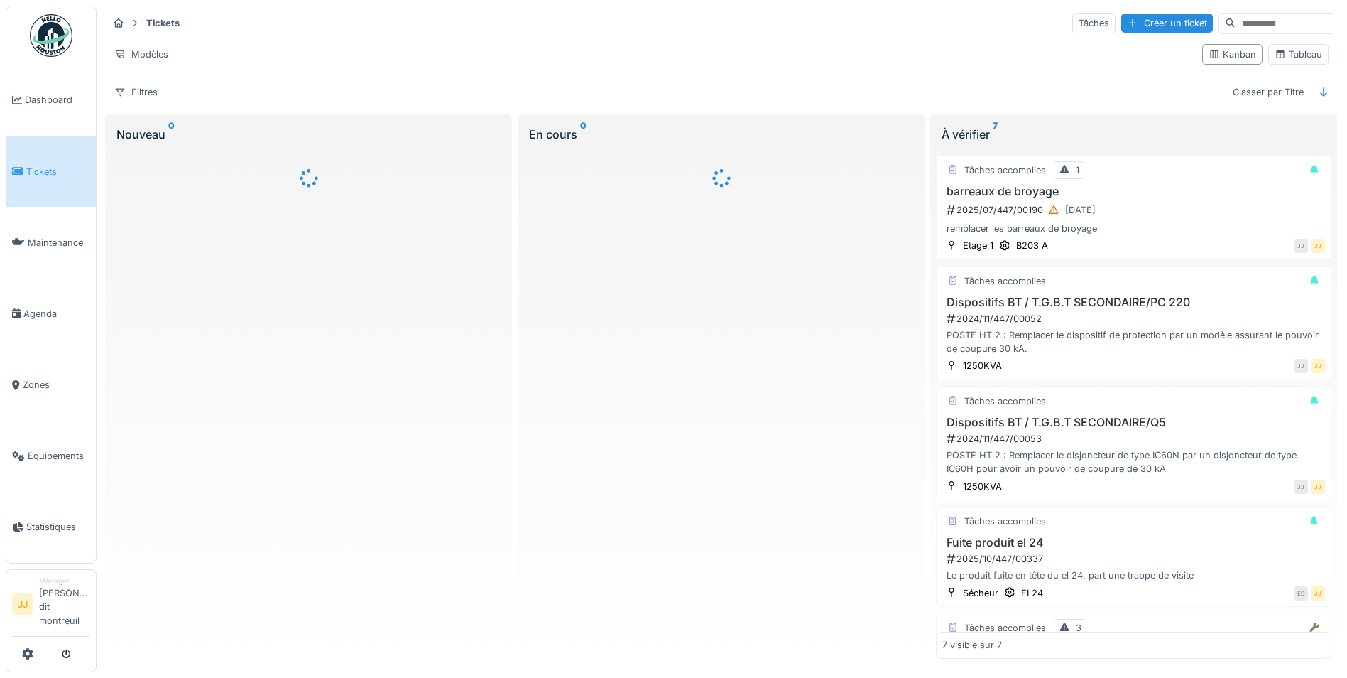
click at [1236, 26] on input at bounding box center [1285, 23] width 98 height 20
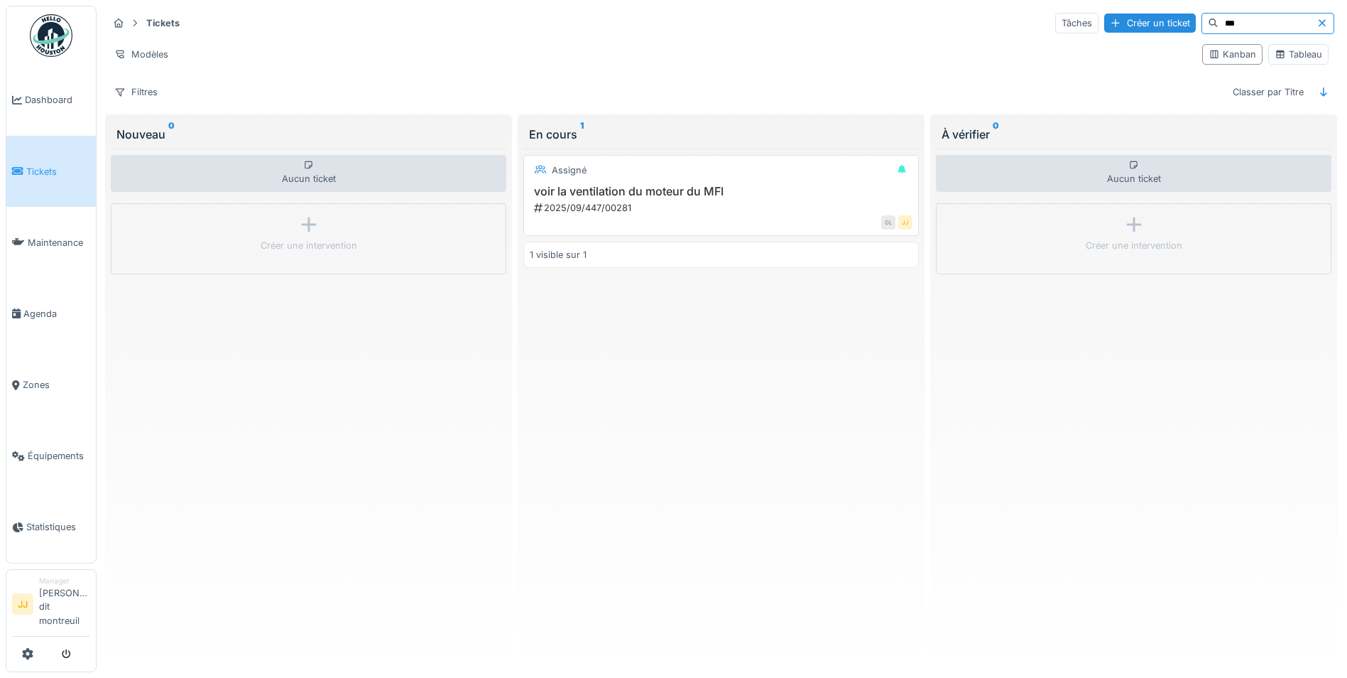
type input "***"
click at [766, 206] on div "2025/09/447/00281" at bounding box center [723, 207] width 380 height 13
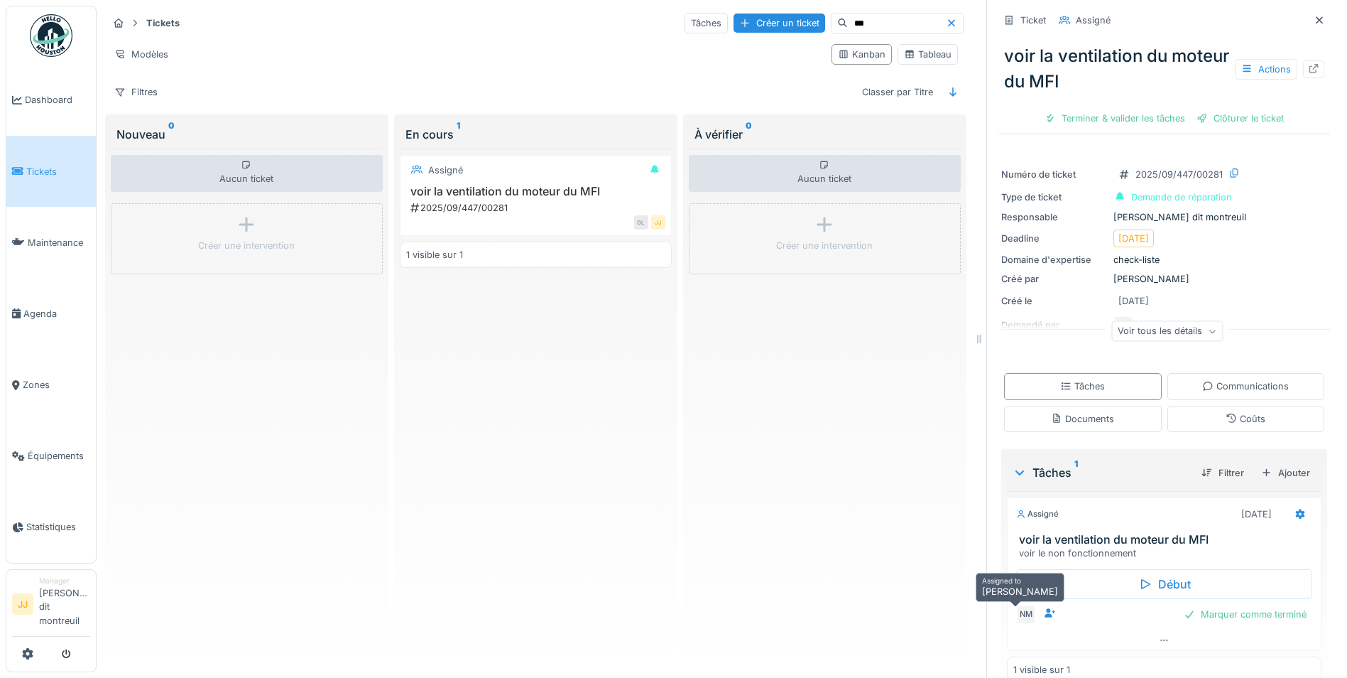
click at [1024, 621] on div "NM" at bounding box center [1026, 614] width 20 height 20
click at [1159, 646] on div at bounding box center [1164, 640] width 313 height 21
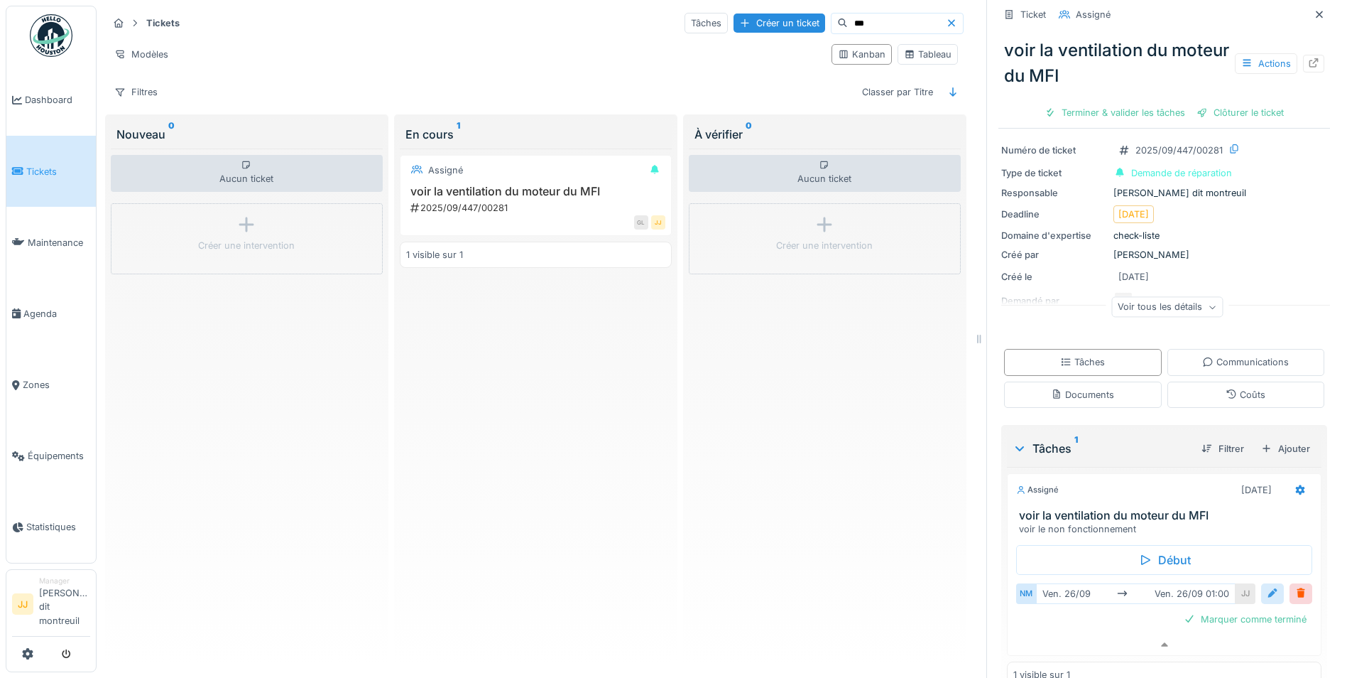
click at [1267, 588] on div at bounding box center [1272, 593] width 11 height 13
click at [1212, 631] on input "**********" at bounding box center [1164, 639] width 285 height 30
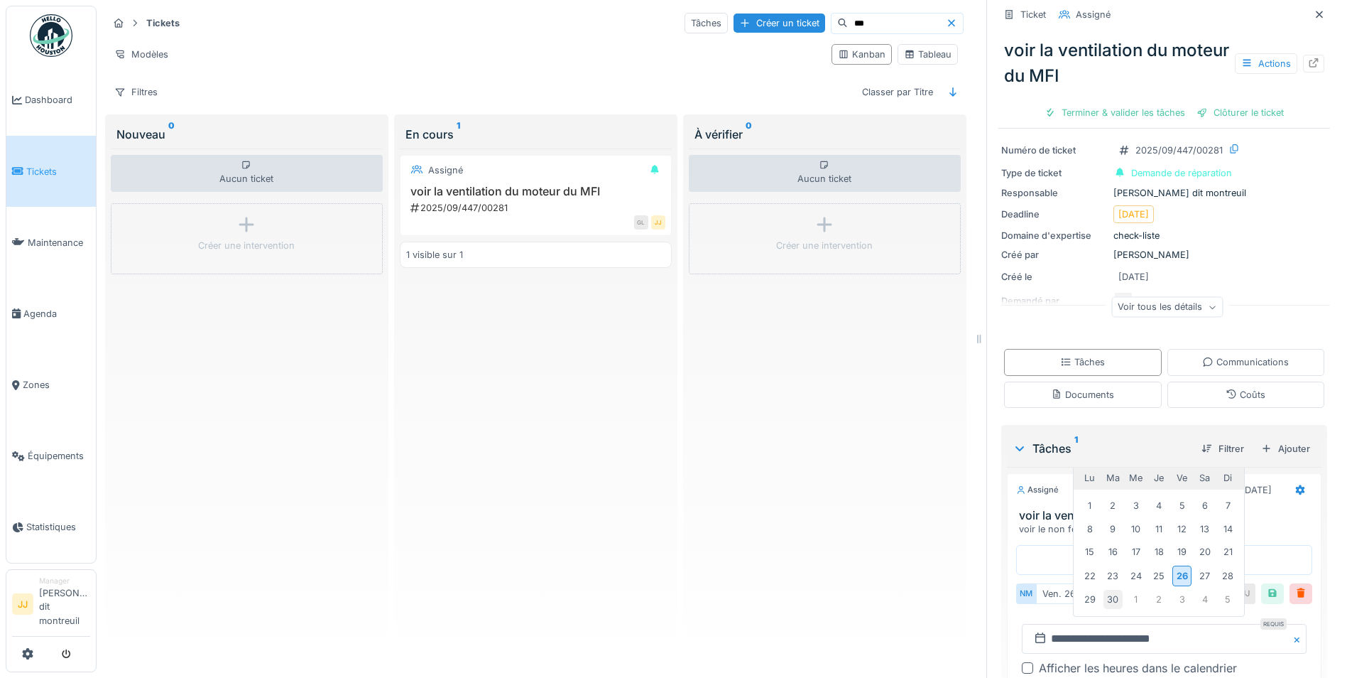
click at [1104, 592] on div "30" at bounding box center [1113, 599] width 19 height 19
click at [1104, 597] on div "30" at bounding box center [1113, 599] width 19 height 19
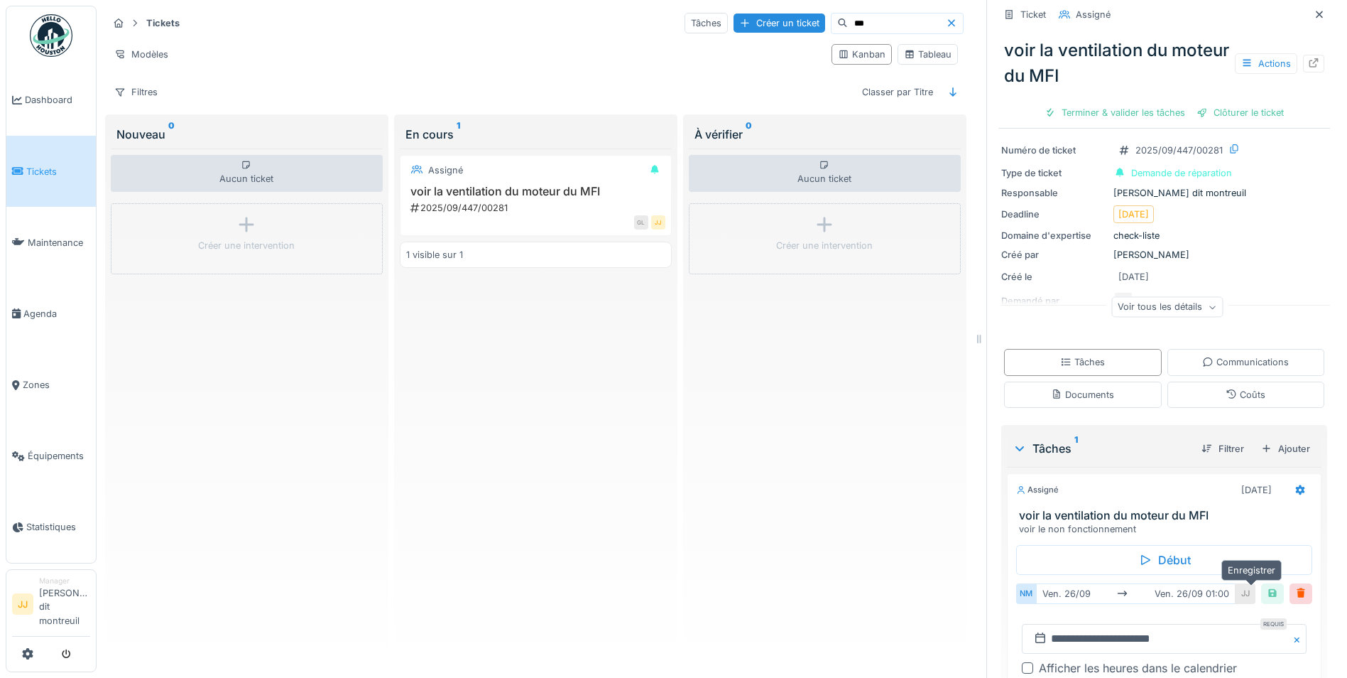
click at [1267, 587] on div at bounding box center [1272, 593] width 11 height 13
click at [1267, 589] on div at bounding box center [1272, 593] width 11 height 13
click at [1261, 594] on div at bounding box center [1272, 593] width 23 height 21
click at [1303, 55] on div "voir la ventilation du moteur du MFI Actions" at bounding box center [1165, 63] width 332 height 63
click at [1308, 58] on icon at bounding box center [1313, 62] width 11 height 9
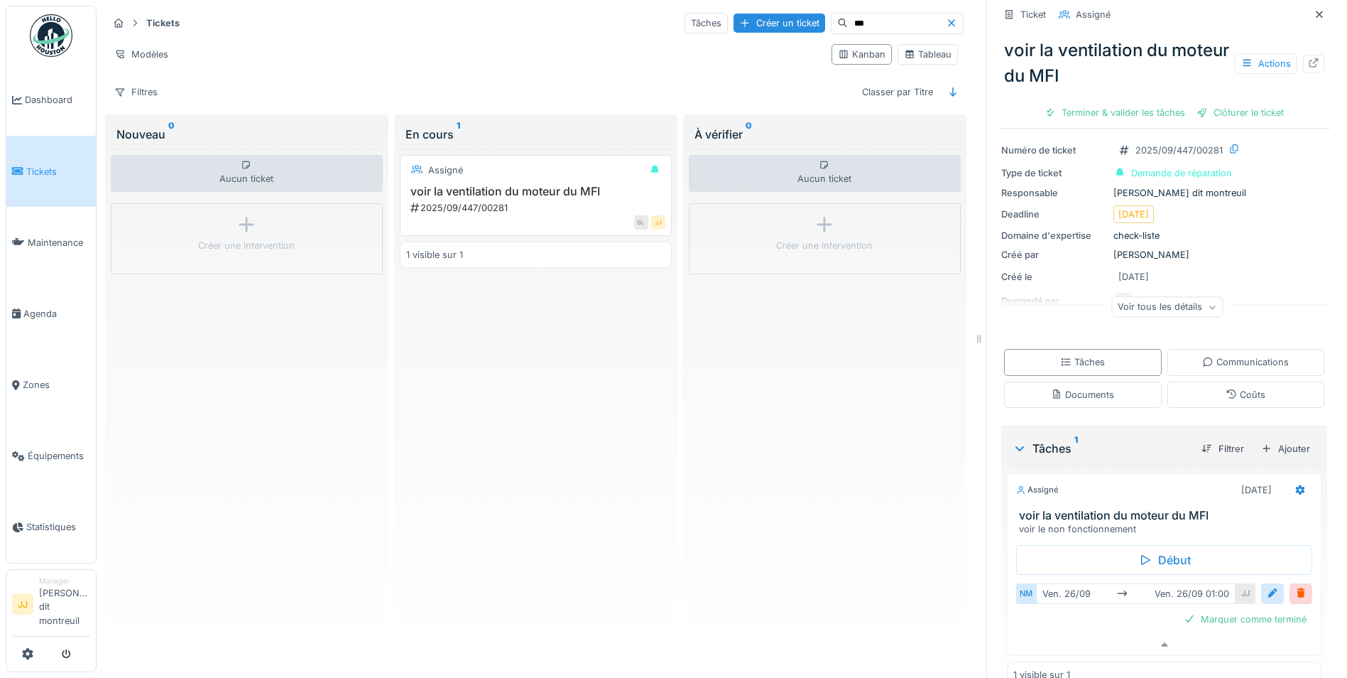
click at [560, 215] on div "GL JJ" at bounding box center [540, 222] width 249 height 15
click at [451, 201] on div "2025/09/447/00281" at bounding box center [537, 207] width 256 height 13
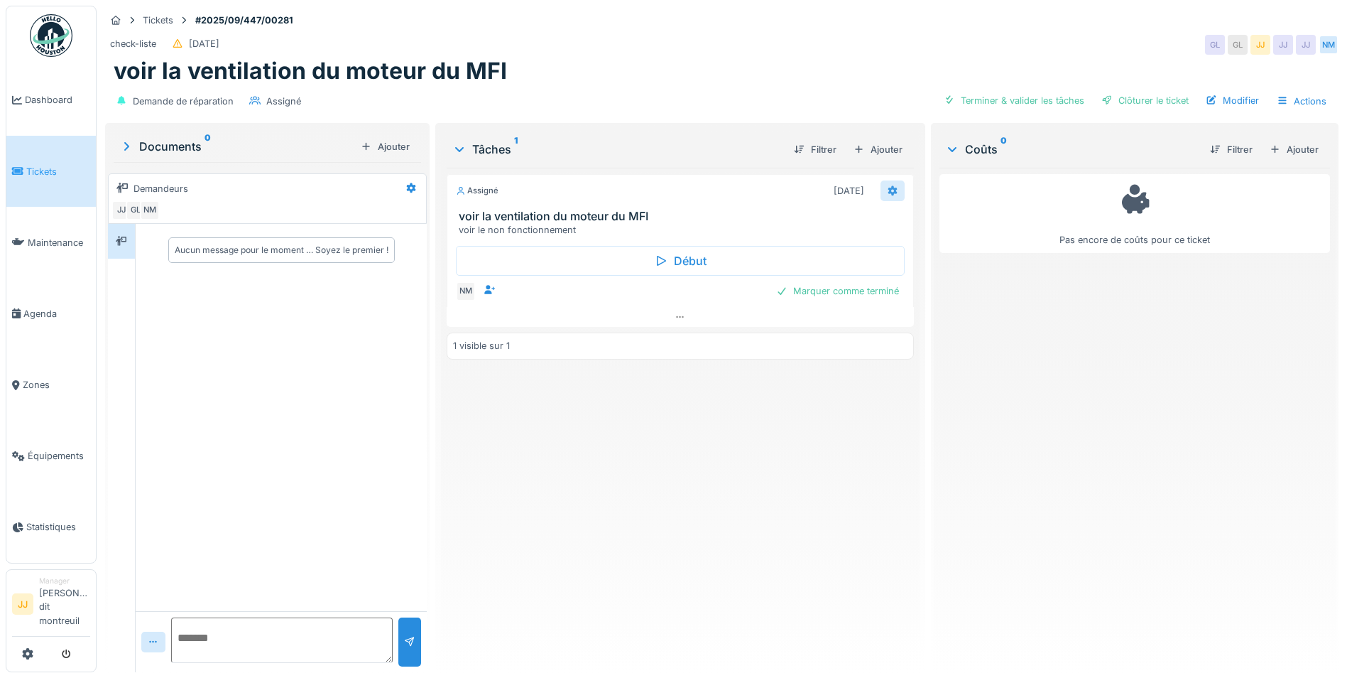
click at [889, 192] on icon at bounding box center [893, 190] width 9 height 10
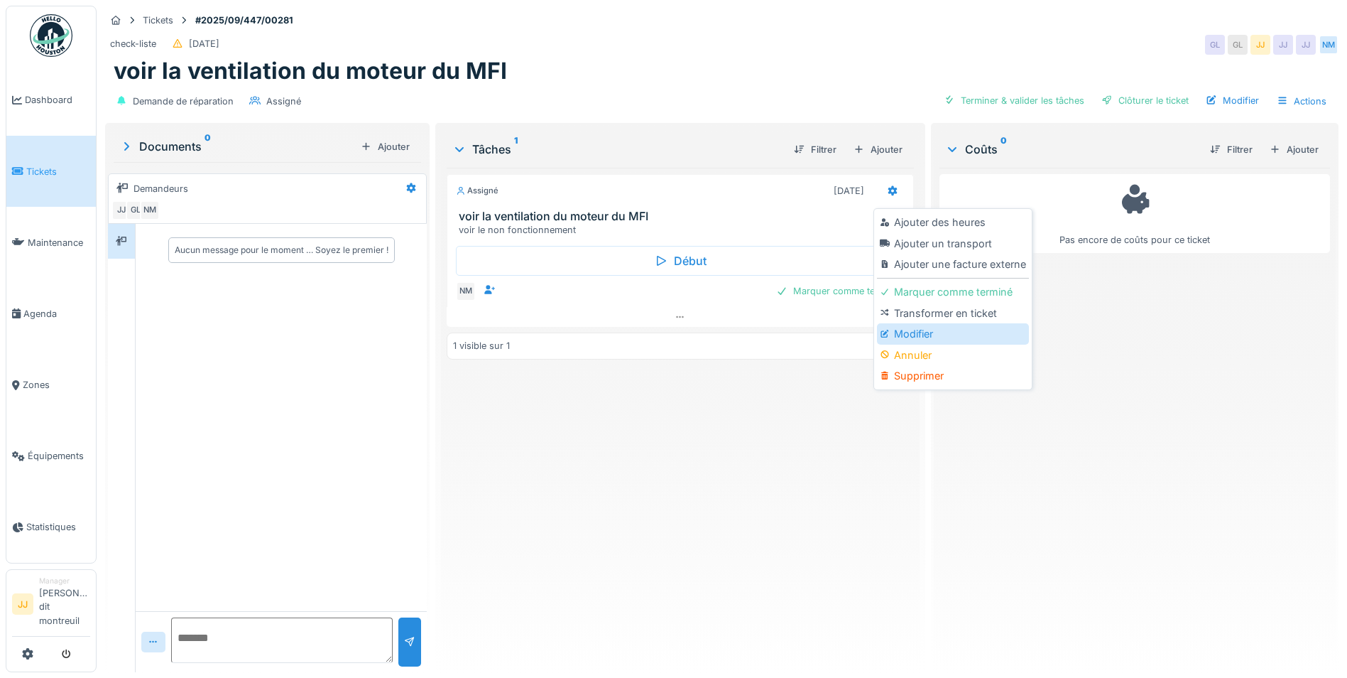
click at [896, 325] on div "Modifier" at bounding box center [952, 333] width 151 height 21
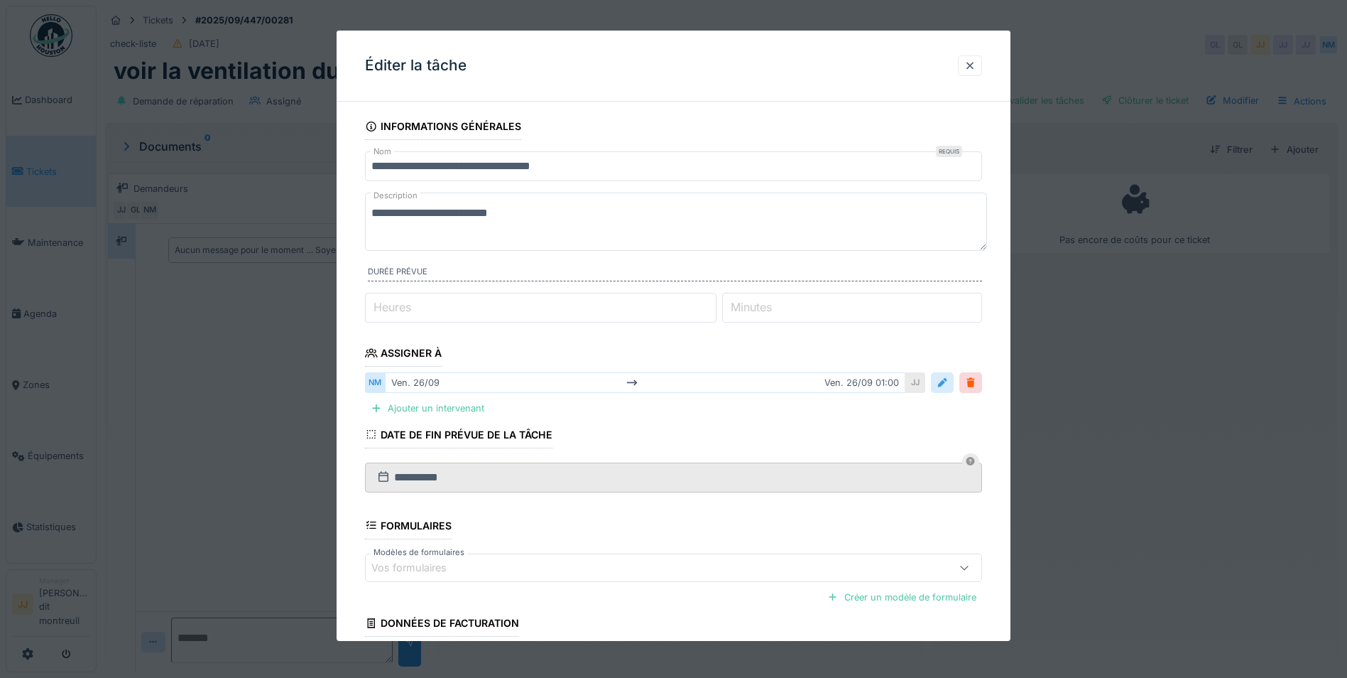
click at [948, 385] on div at bounding box center [942, 382] width 11 height 13
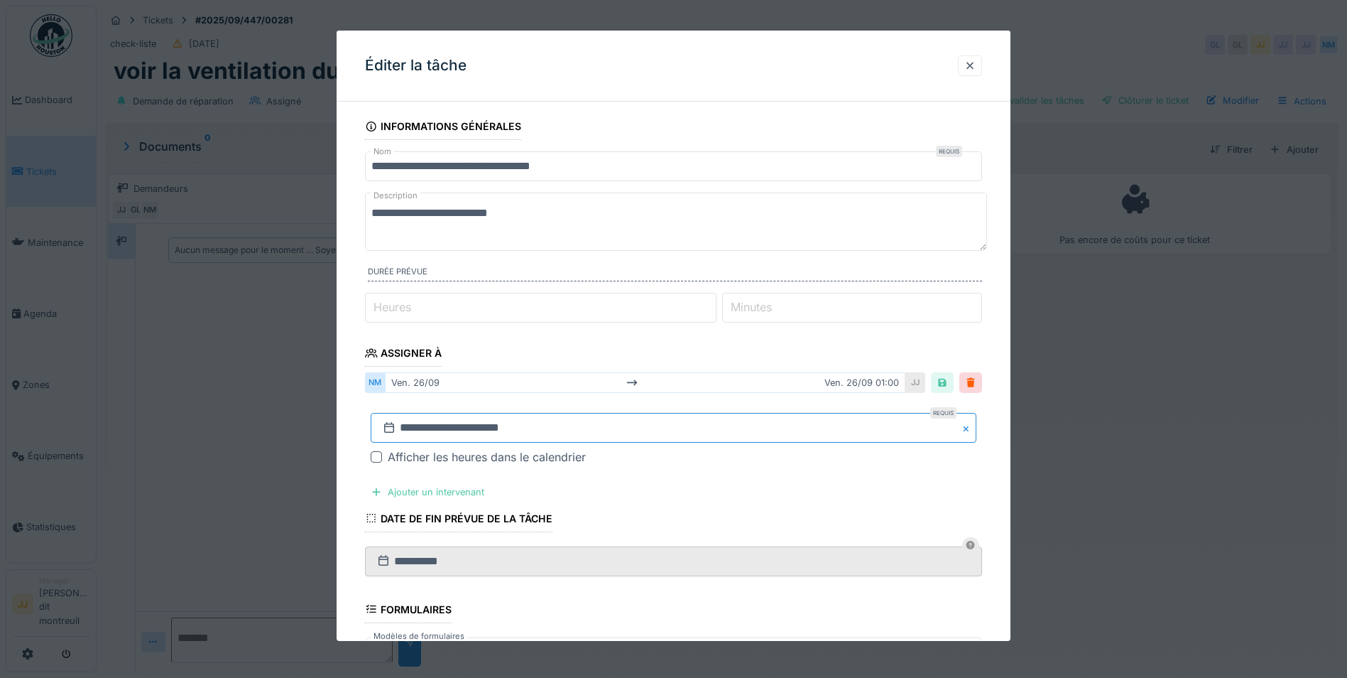
click at [571, 429] on input "**********" at bounding box center [674, 428] width 606 height 30
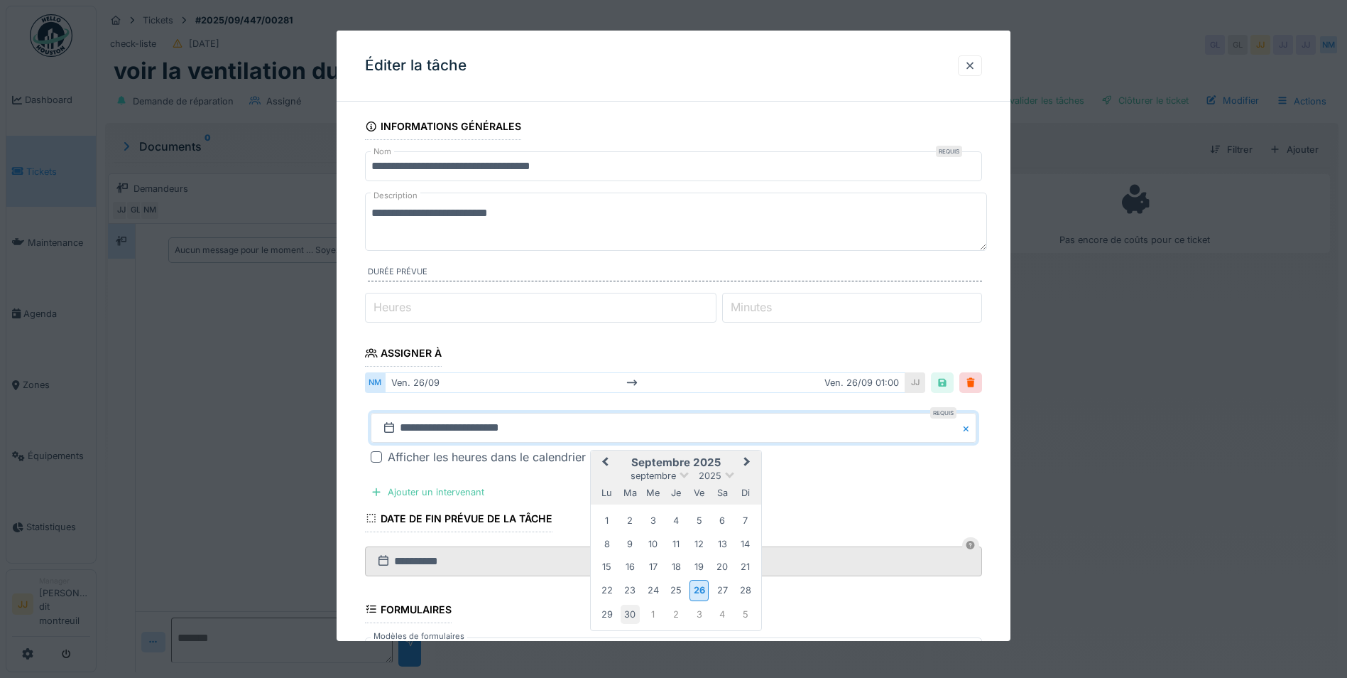
click at [624, 616] on div "30" at bounding box center [630, 613] width 19 height 19
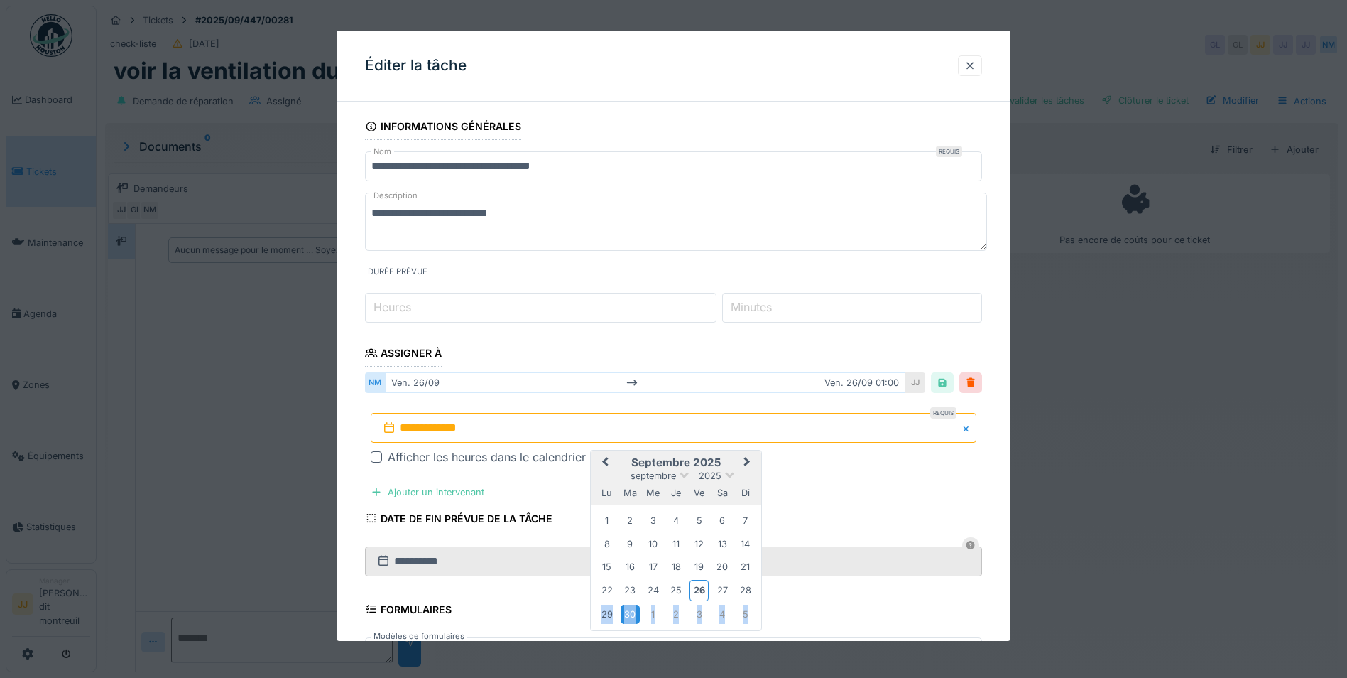
click at [624, 616] on div "30" at bounding box center [630, 613] width 19 height 19
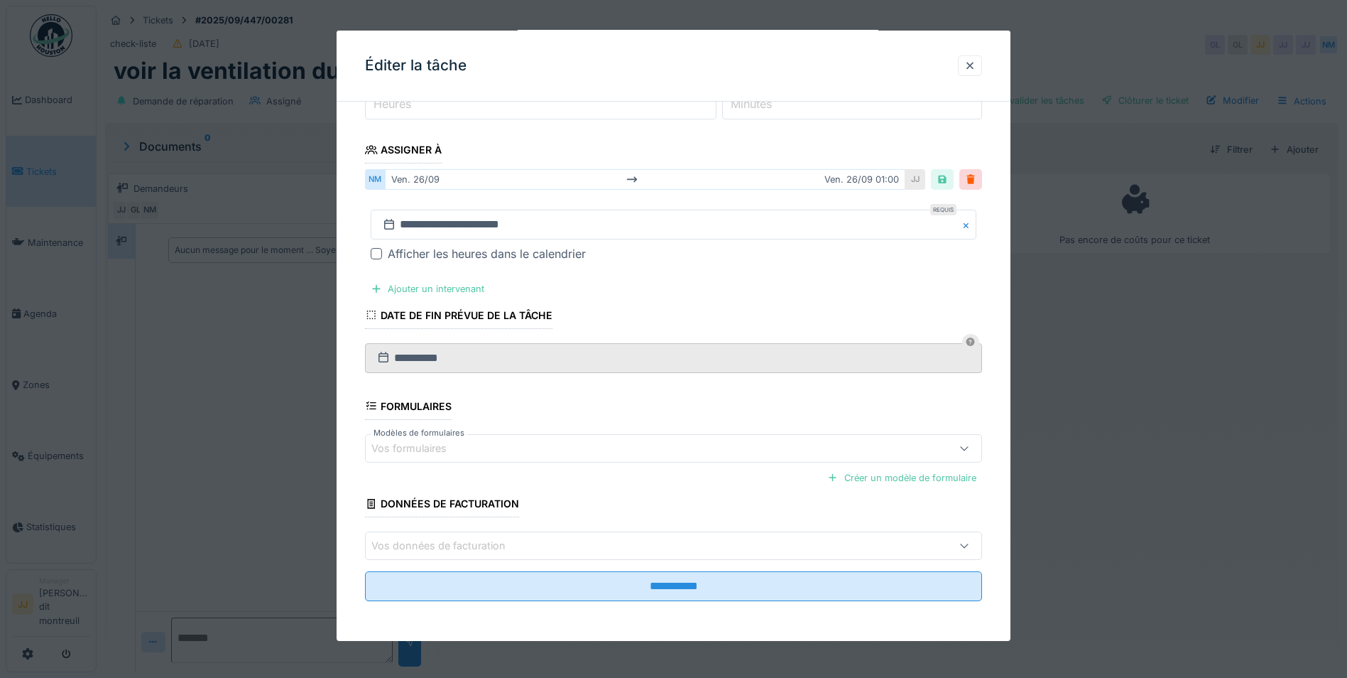
scroll to position [11, 0]
click at [798, 366] on input "**********" at bounding box center [673, 358] width 617 height 30
click at [371, 318] on icon at bounding box center [371, 315] width 13 height 10
click at [413, 271] on div "**********" at bounding box center [673, 235] width 617 height 75
click at [428, 293] on div "Ajouter un intervenant" at bounding box center [427, 288] width 125 height 19
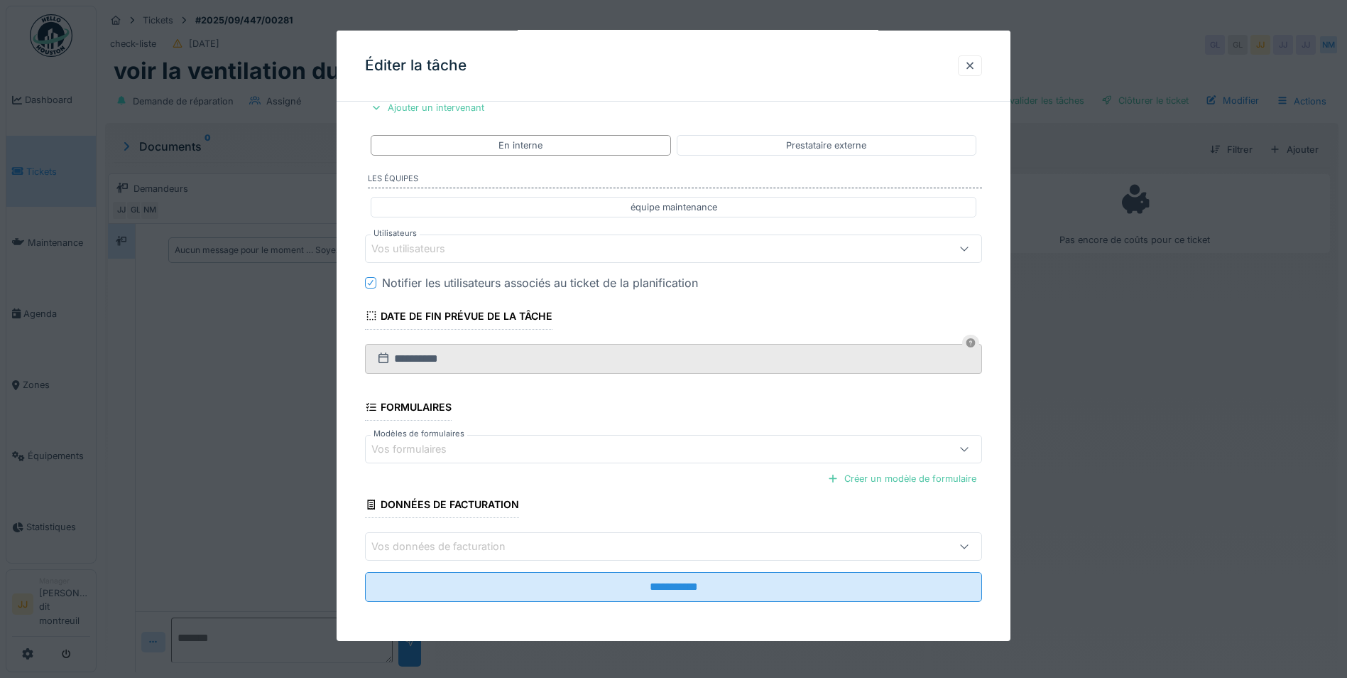
scroll to position [385, 0]
click at [973, 340] on icon at bounding box center [970, 341] width 9 height 9
click at [435, 249] on div "Vos utilisateurs" at bounding box center [418, 248] width 94 height 16
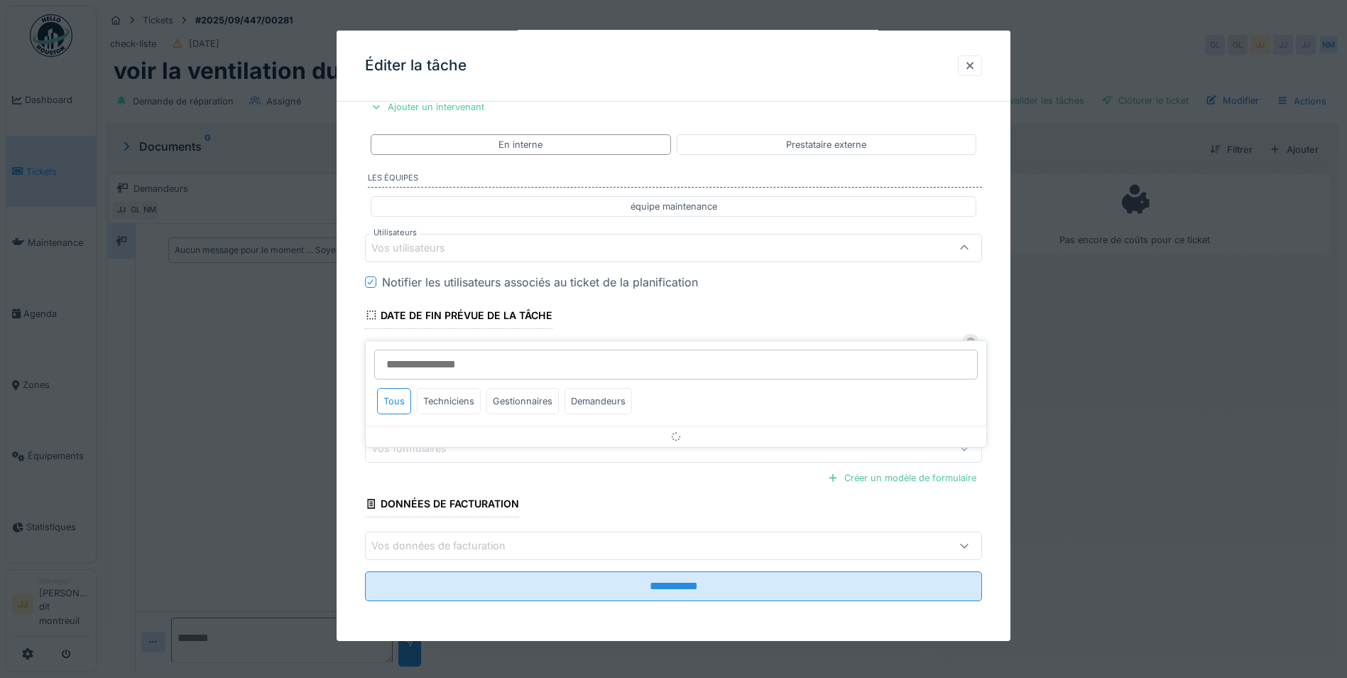
scroll to position [297, 0]
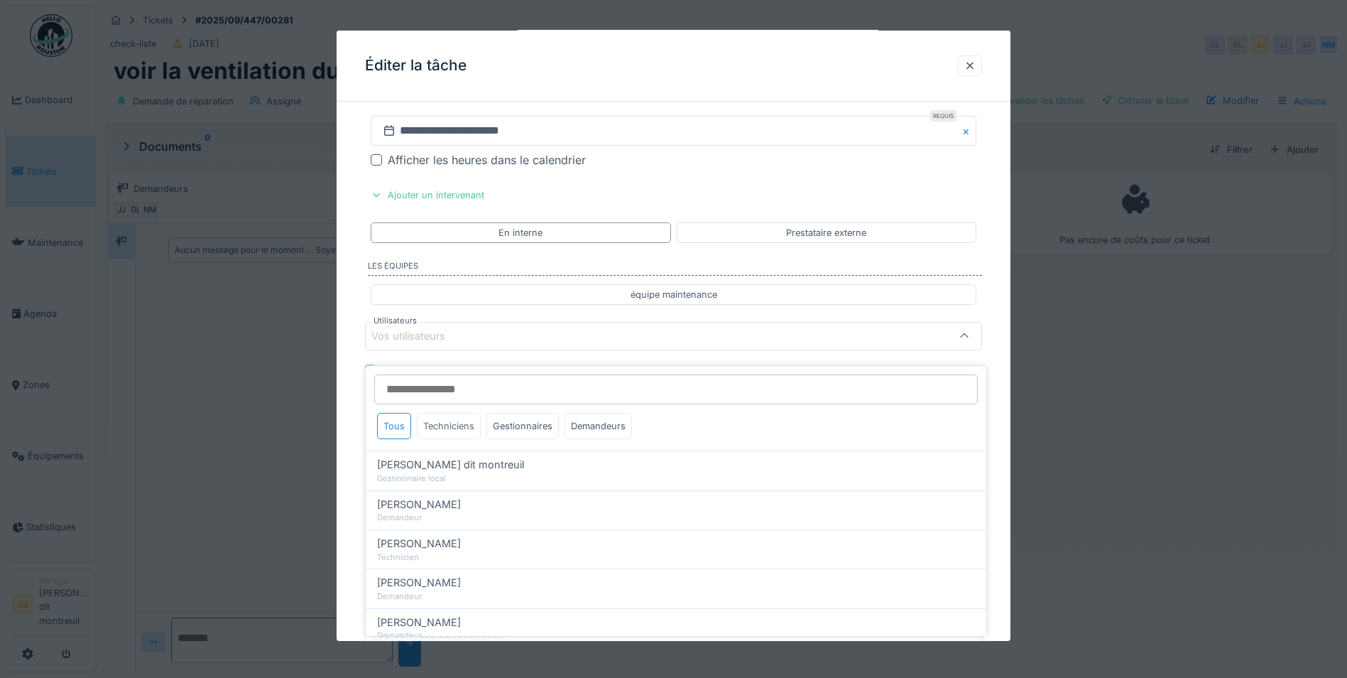
click at [462, 419] on div "Techniciens" at bounding box center [449, 426] width 64 height 26
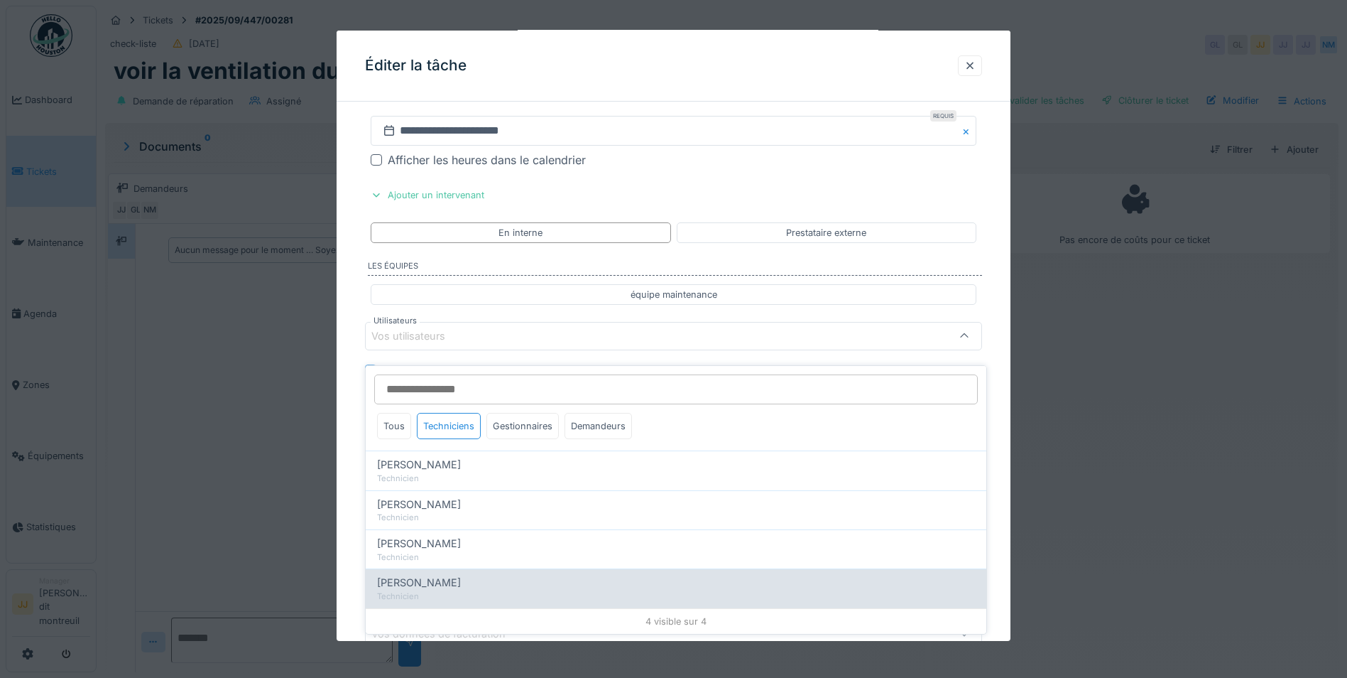
click at [450, 590] on div "Technicien" at bounding box center [676, 596] width 598 height 12
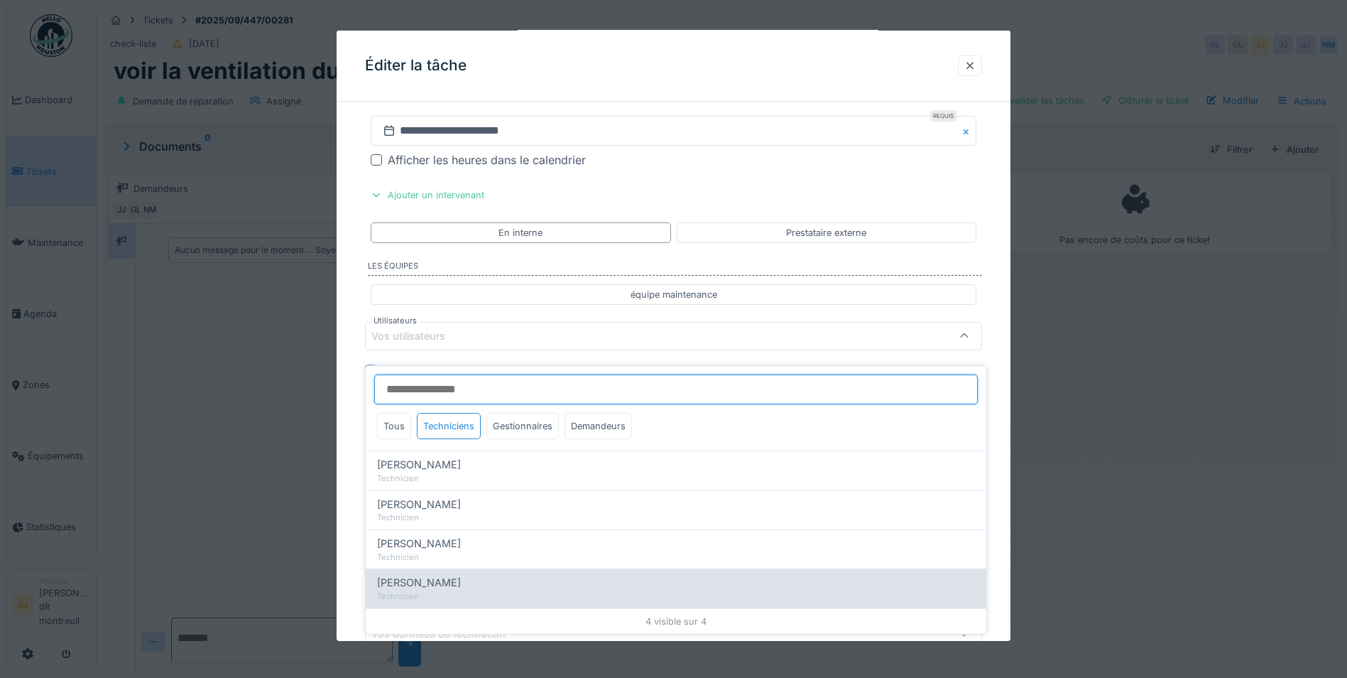
type input "*****"
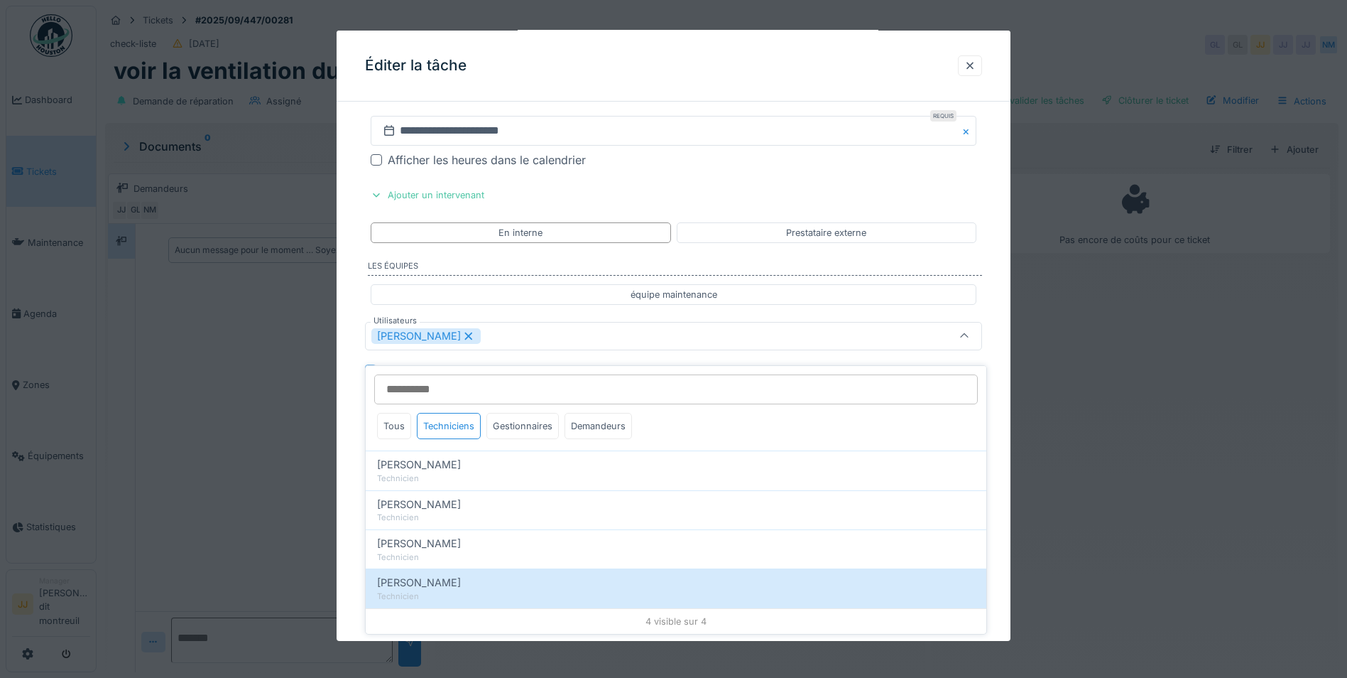
click at [675, 332] on div "[PERSON_NAME]" at bounding box center [637, 336] width 532 height 16
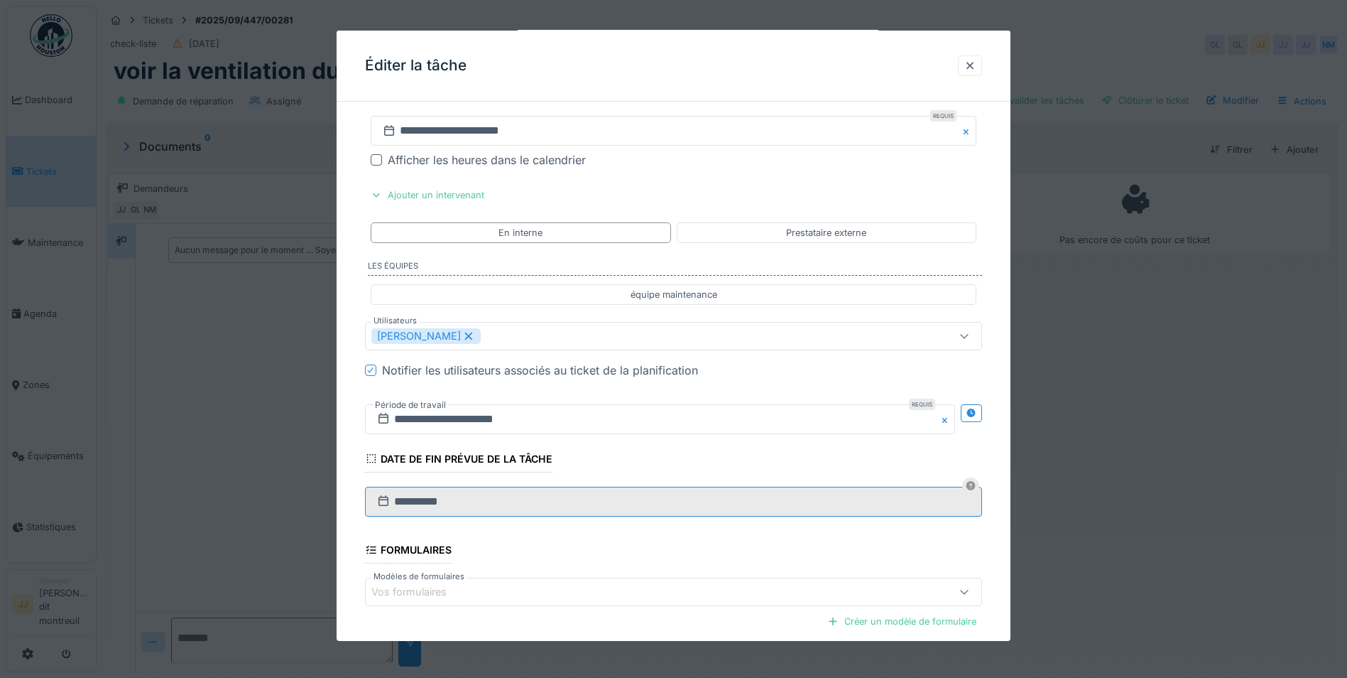
click at [637, 494] on input "**********" at bounding box center [673, 502] width 617 height 30
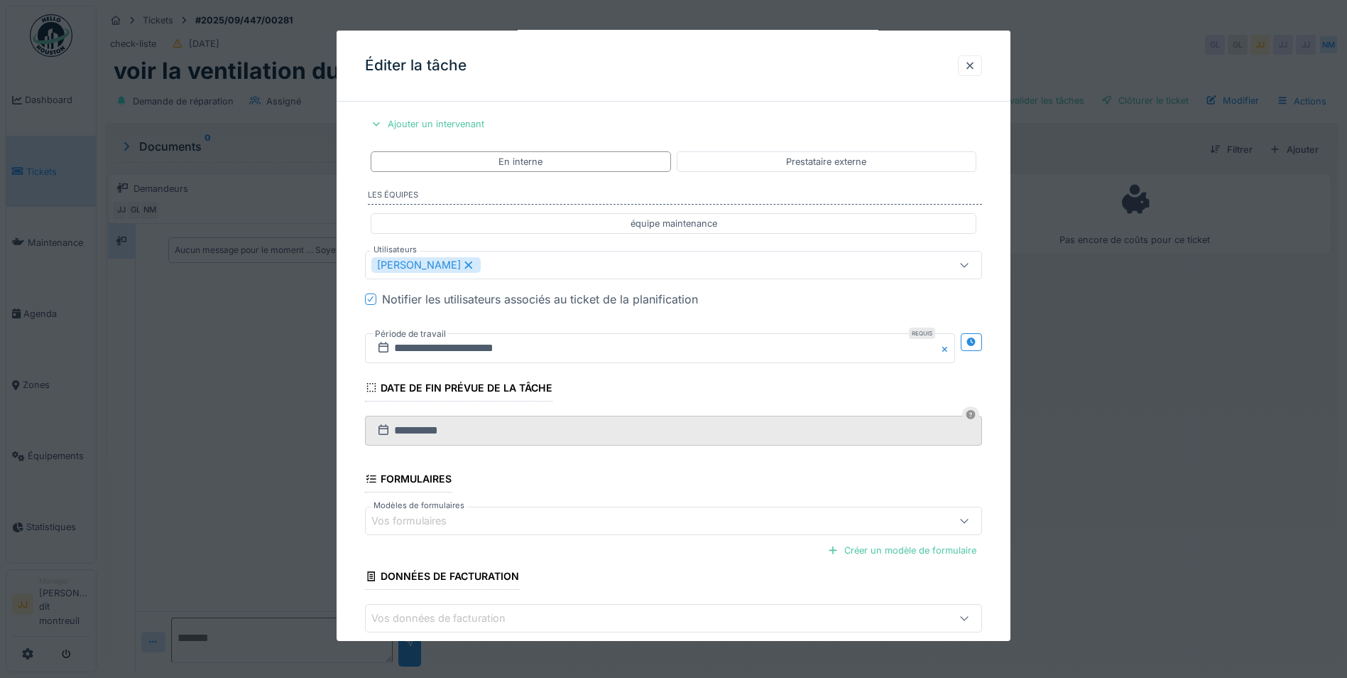
click at [368, 386] on icon at bounding box center [371, 387] width 9 height 9
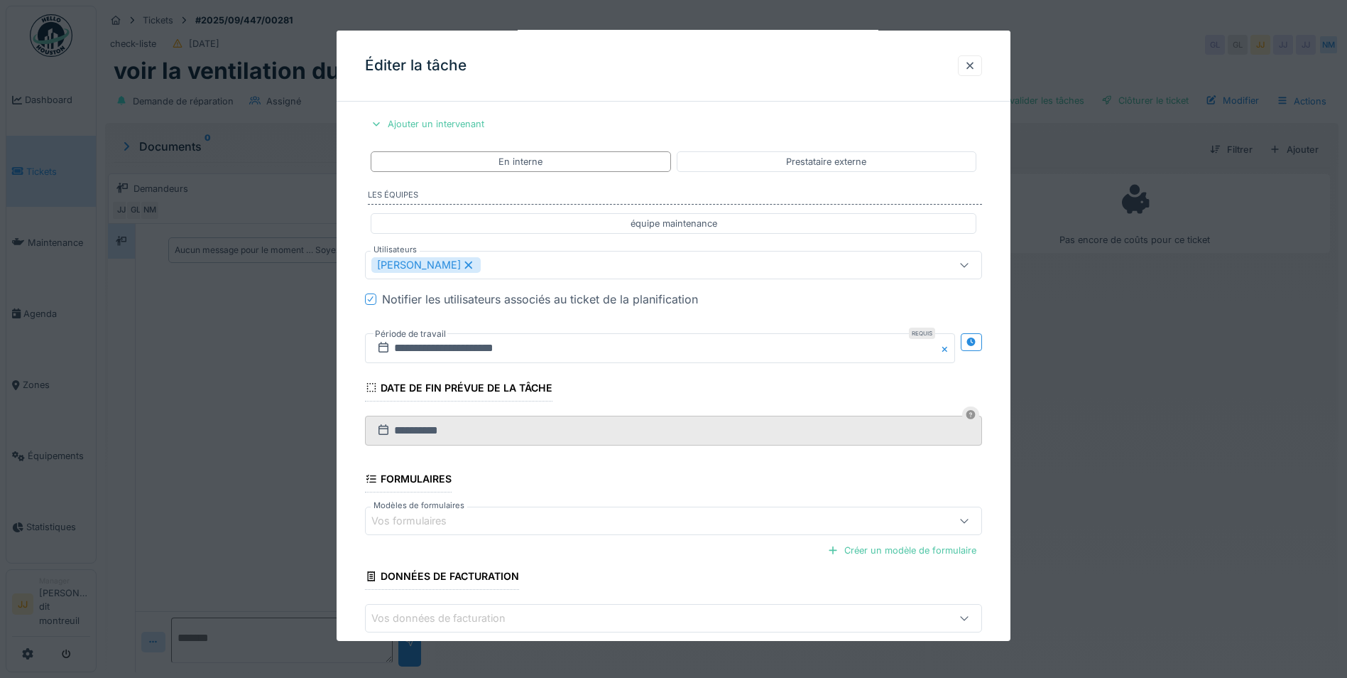
click at [388, 383] on div "Date de fin prévue de la tâche" at bounding box center [459, 389] width 188 height 24
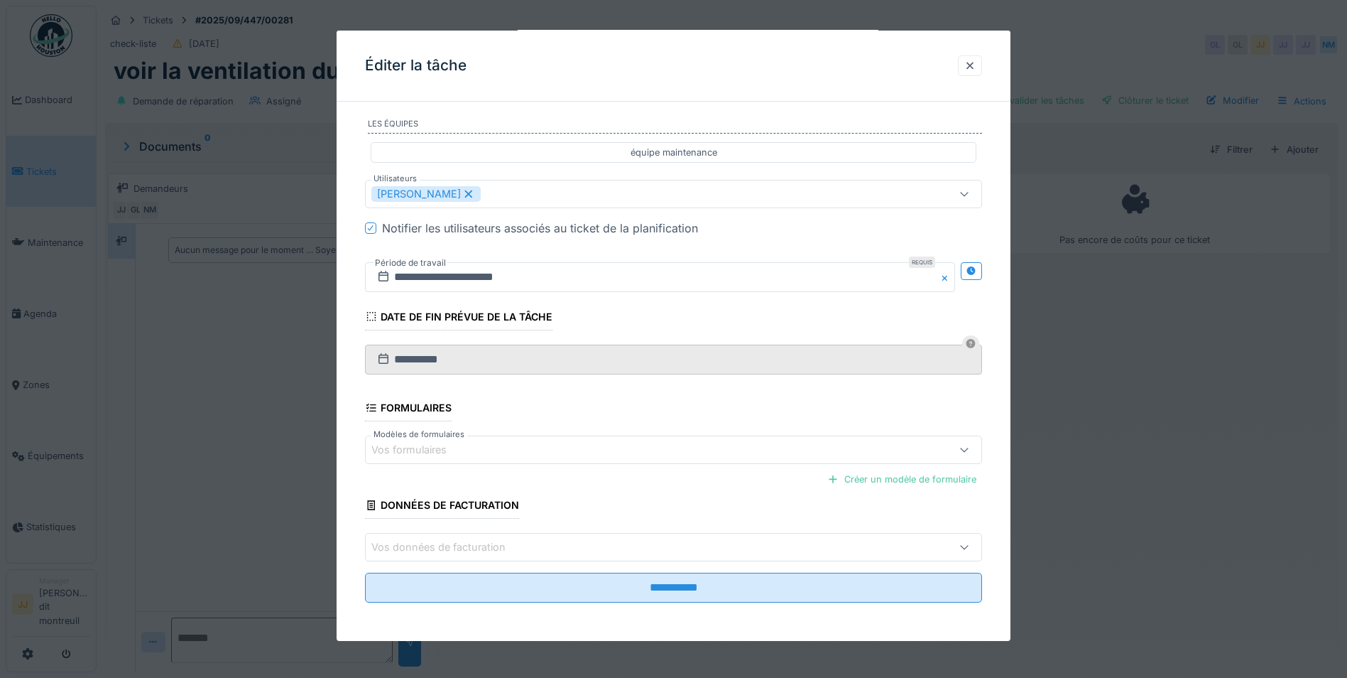
scroll to position [440, 0]
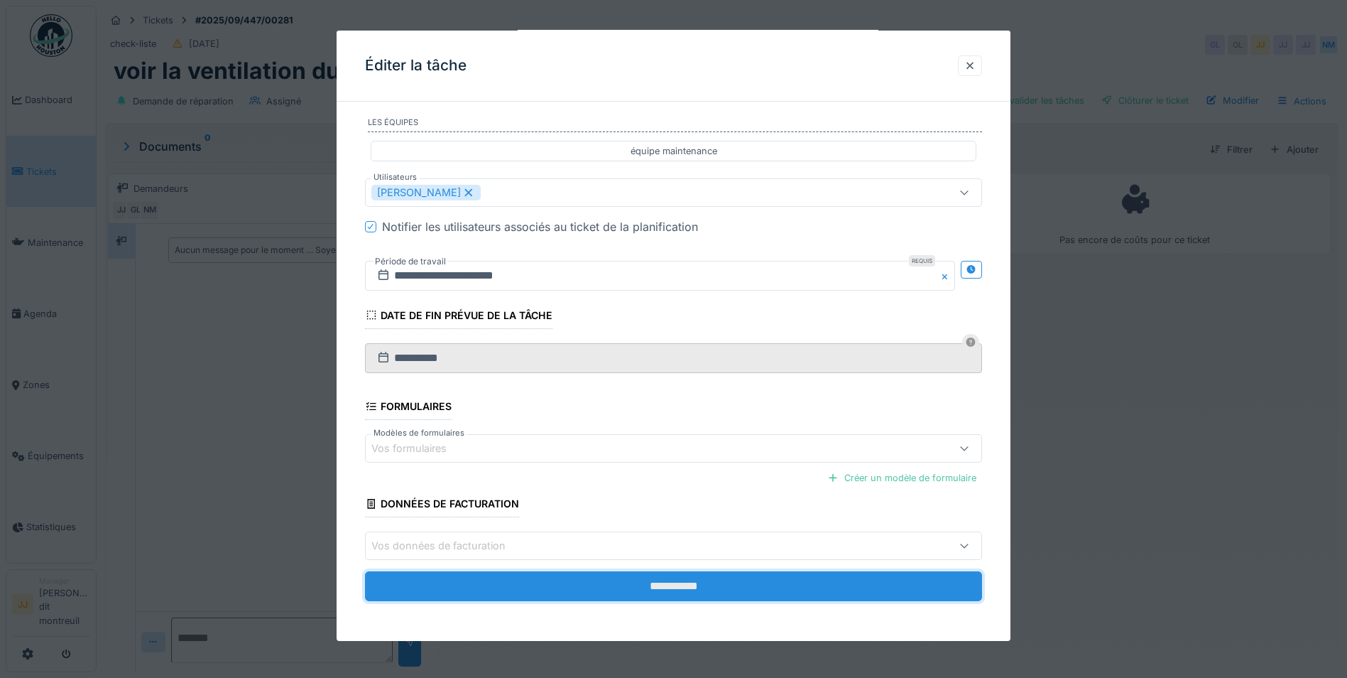
click at [646, 596] on input "**********" at bounding box center [673, 586] width 617 height 30
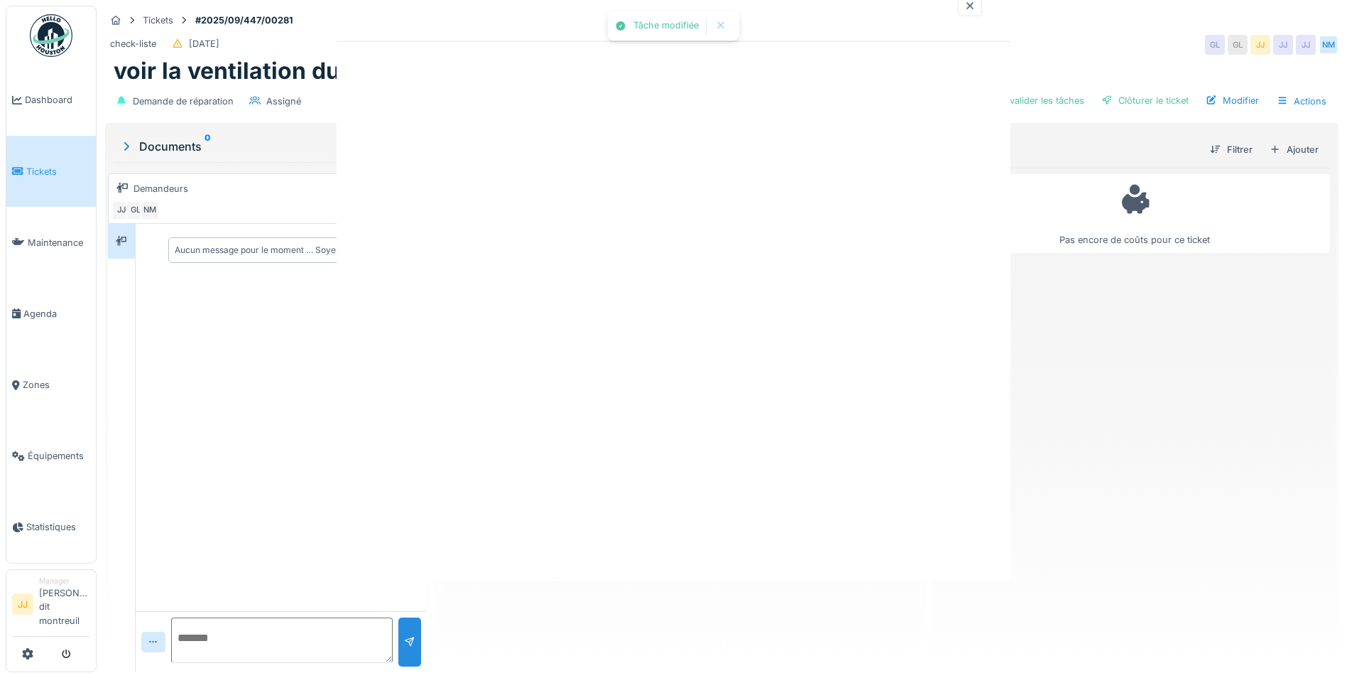
scroll to position [0, 0]
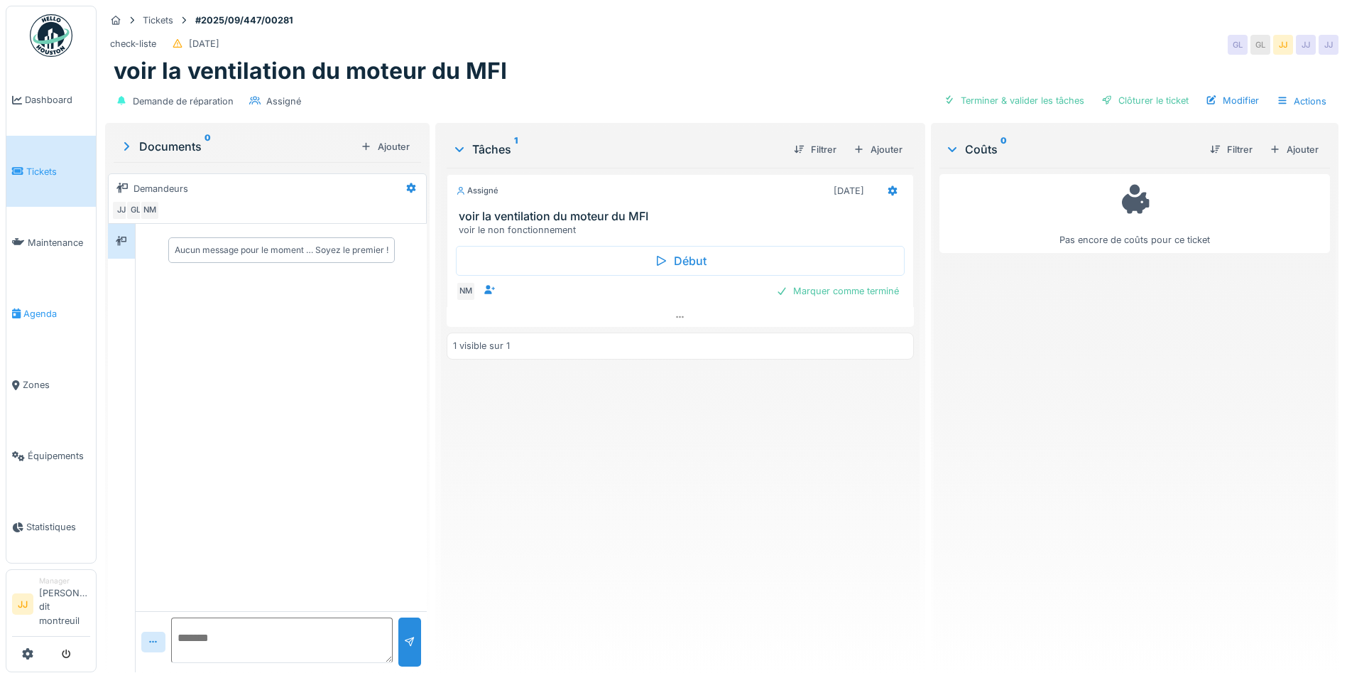
click at [27, 320] on span "Agenda" at bounding box center [56, 313] width 67 height 13
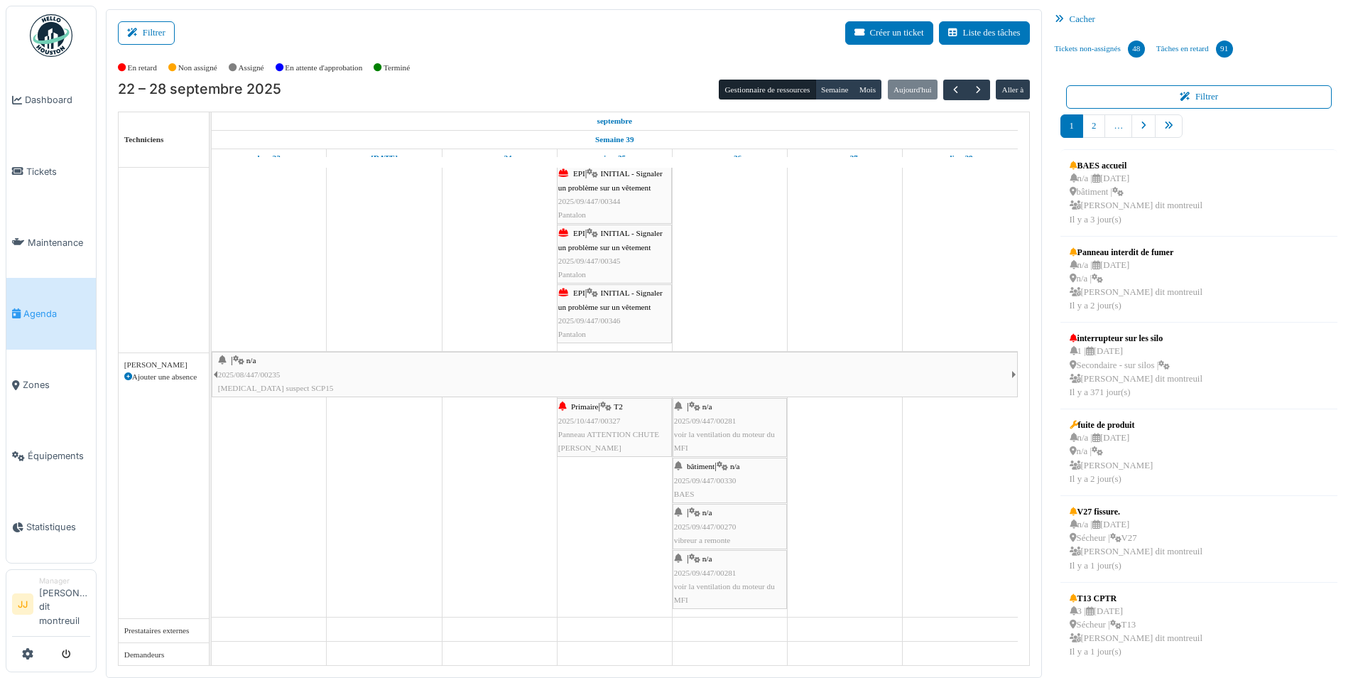
scroll to position [803, 0]
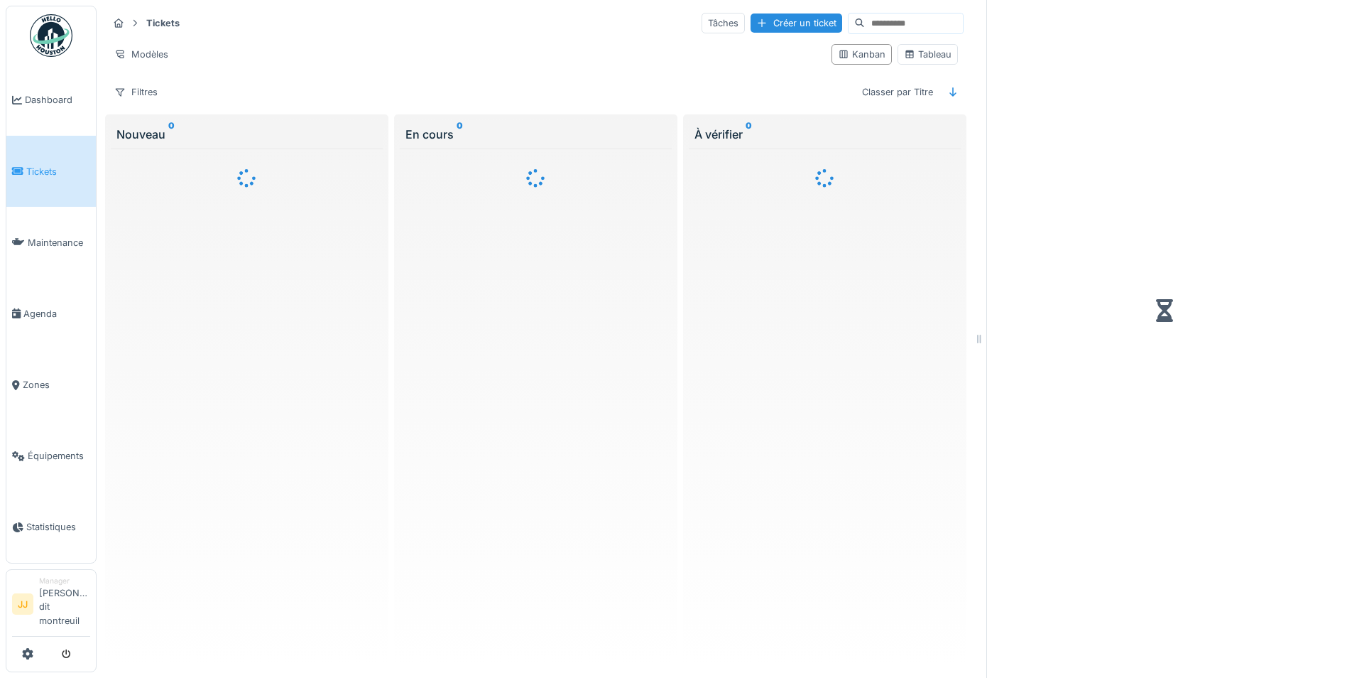
scroll to position [11, 0]
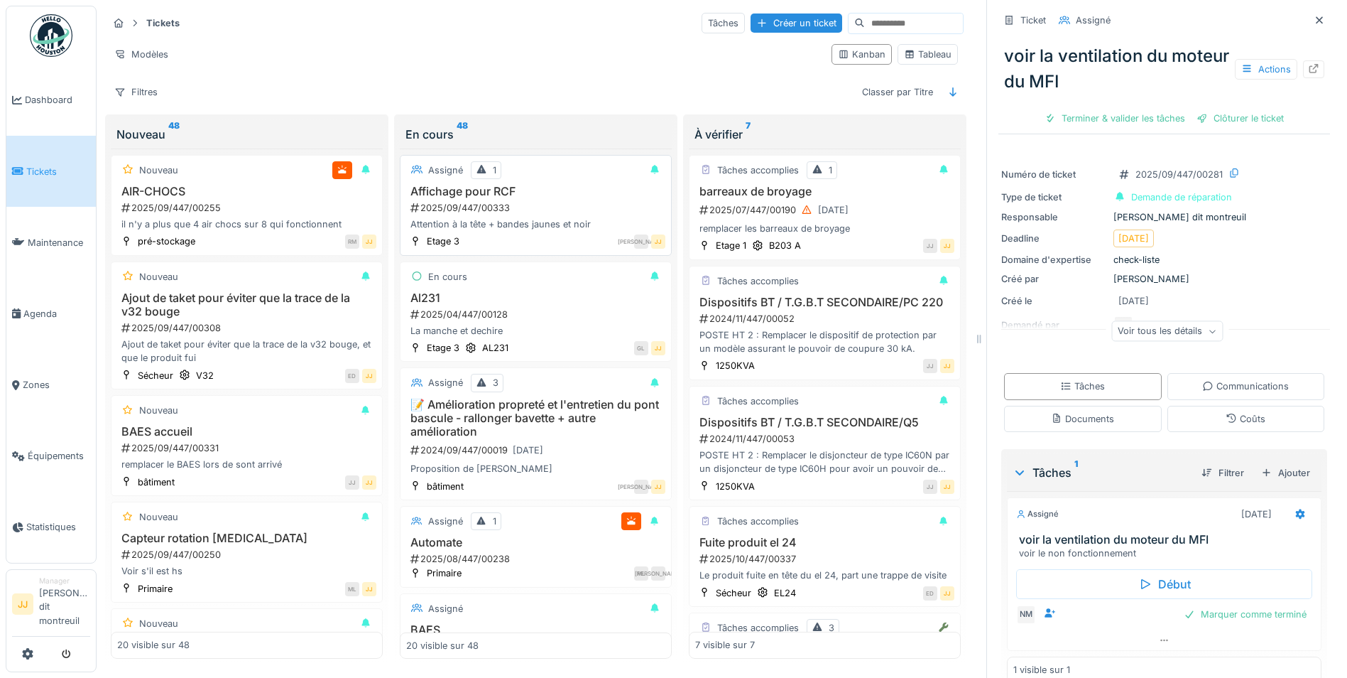
click at [522, 185] on h3 "Affichage pour RCF" at bounding box center [535, 191] width 259 height 13
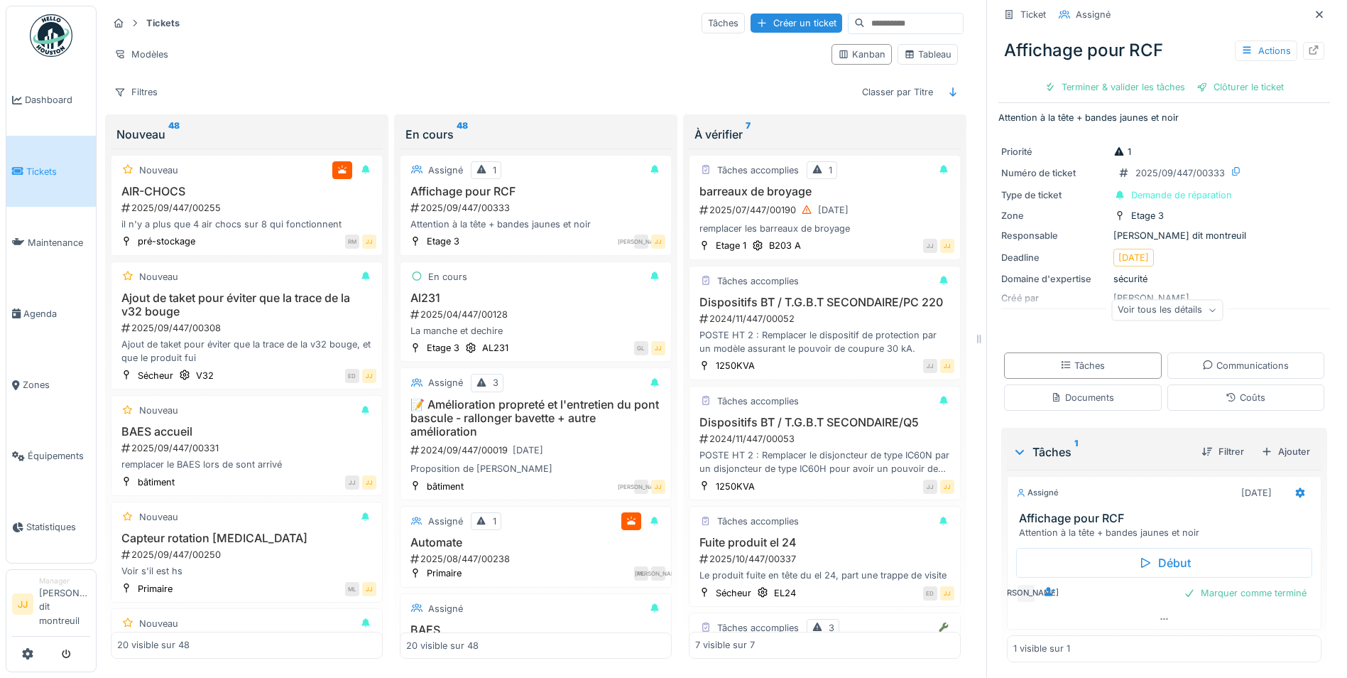
scroll to position [12, 0]
click at [1159, 613] on icon at bounding box center [1164, 617] width 11 height 9
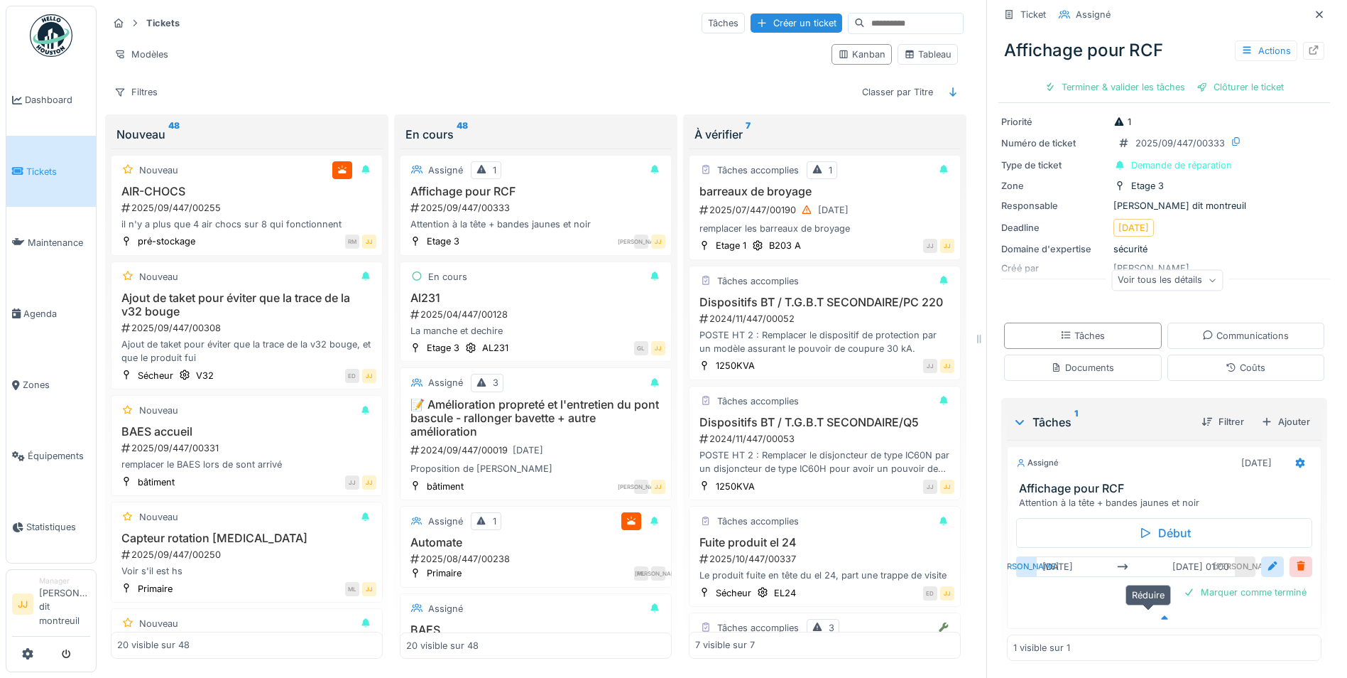
scroll to position [0, 0]
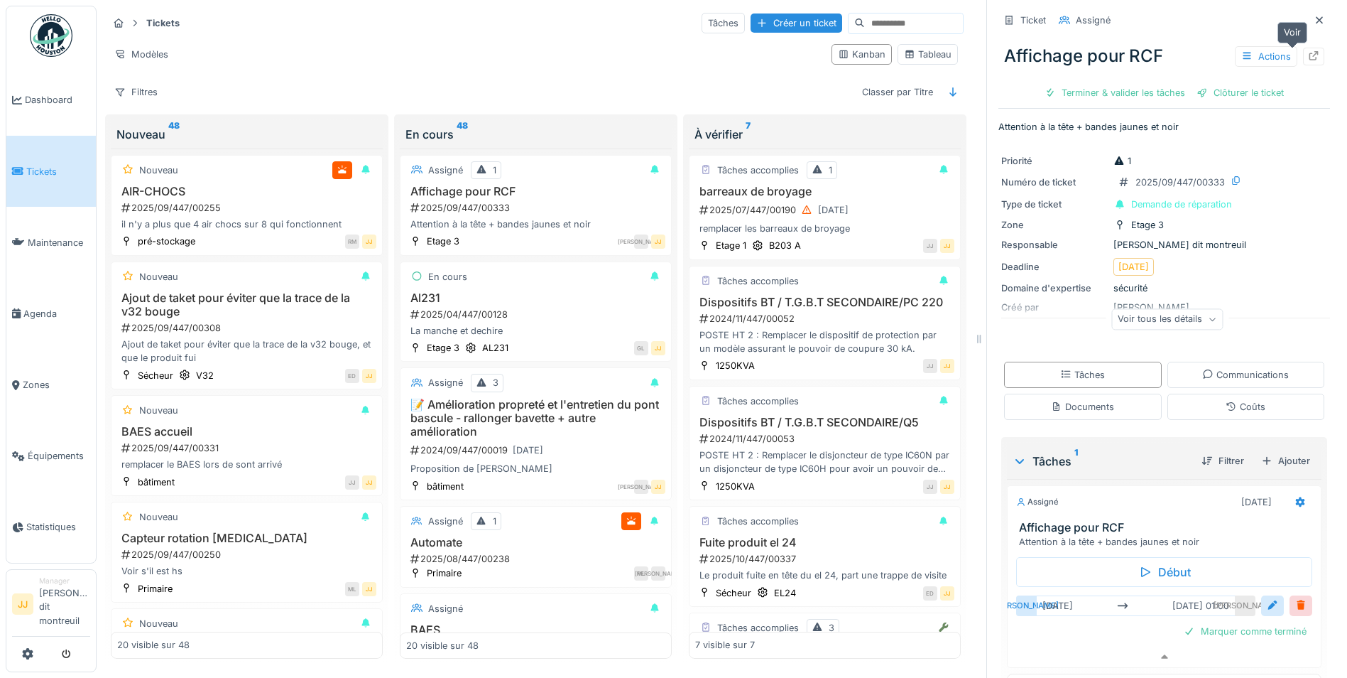
click at [1303, 52] on div at bounding box center [1313, 57] width 21 height 18
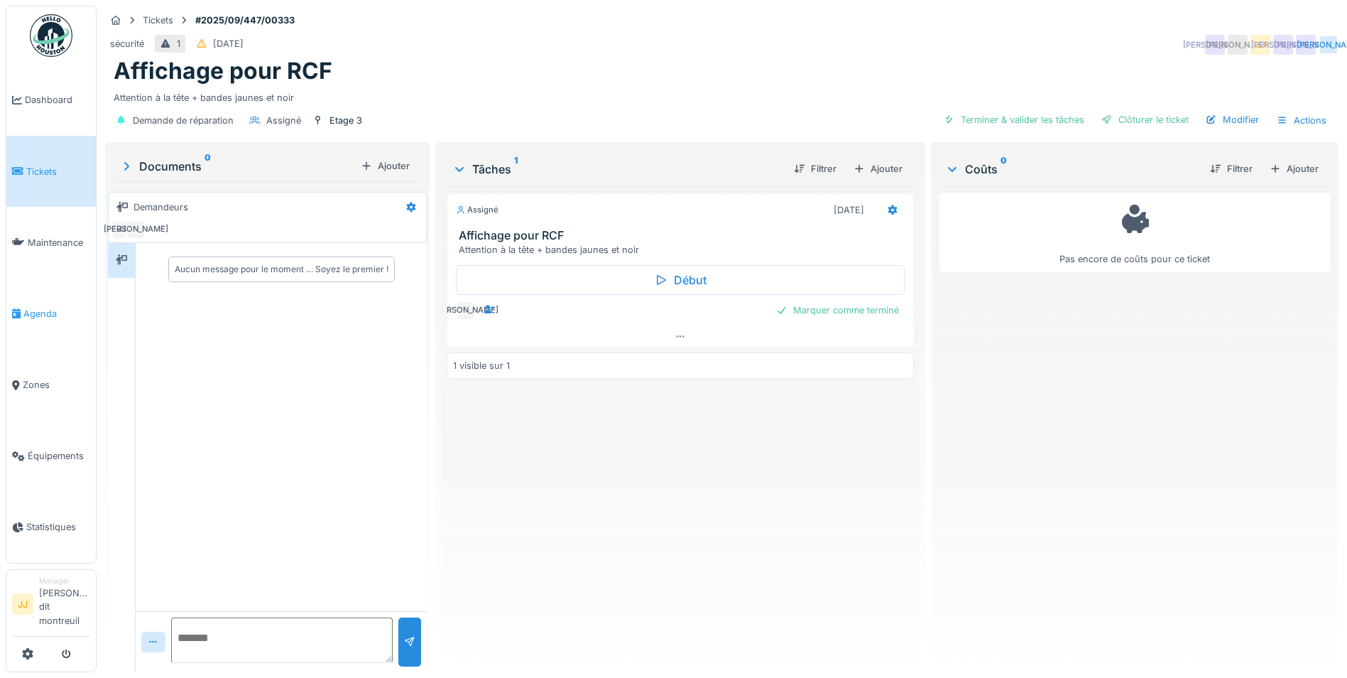
click at [38, 313] on span "Agenda" at bounding box center [56, 313] width 67 height 13
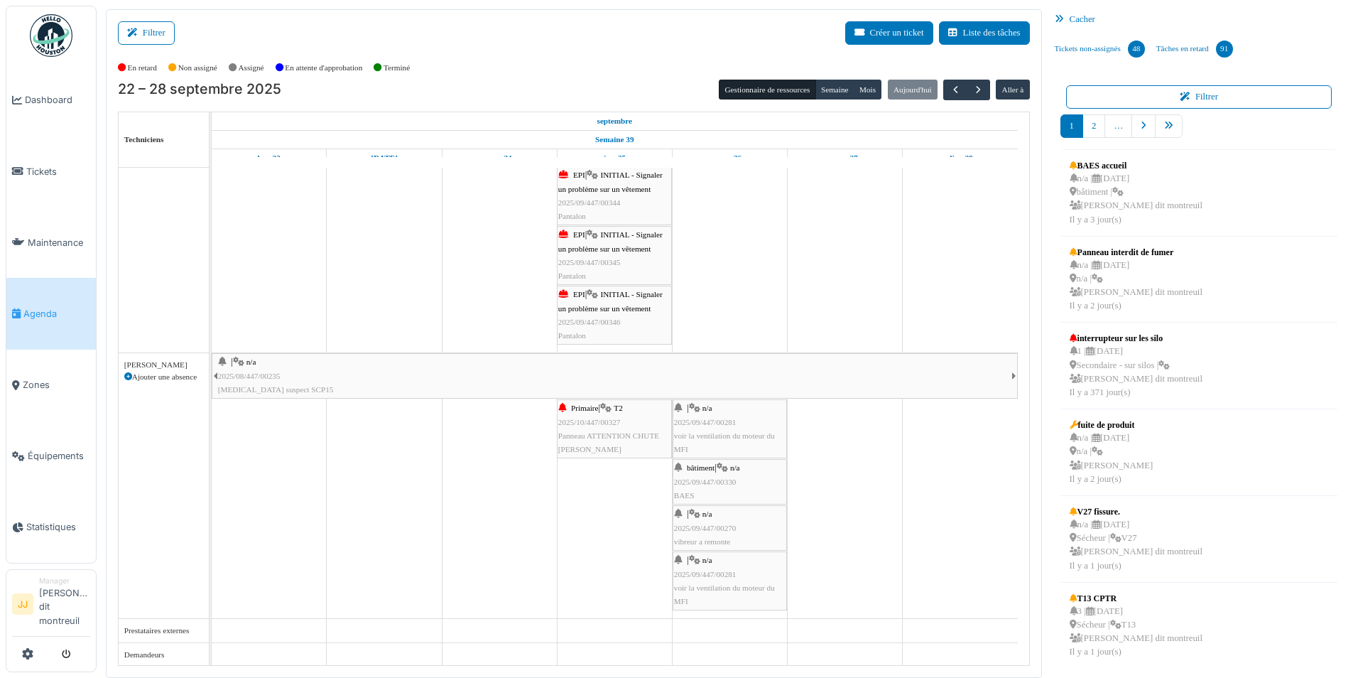
scroll to position [803, 0]
